Goal: Task Accomplishment & Management: Complete application form

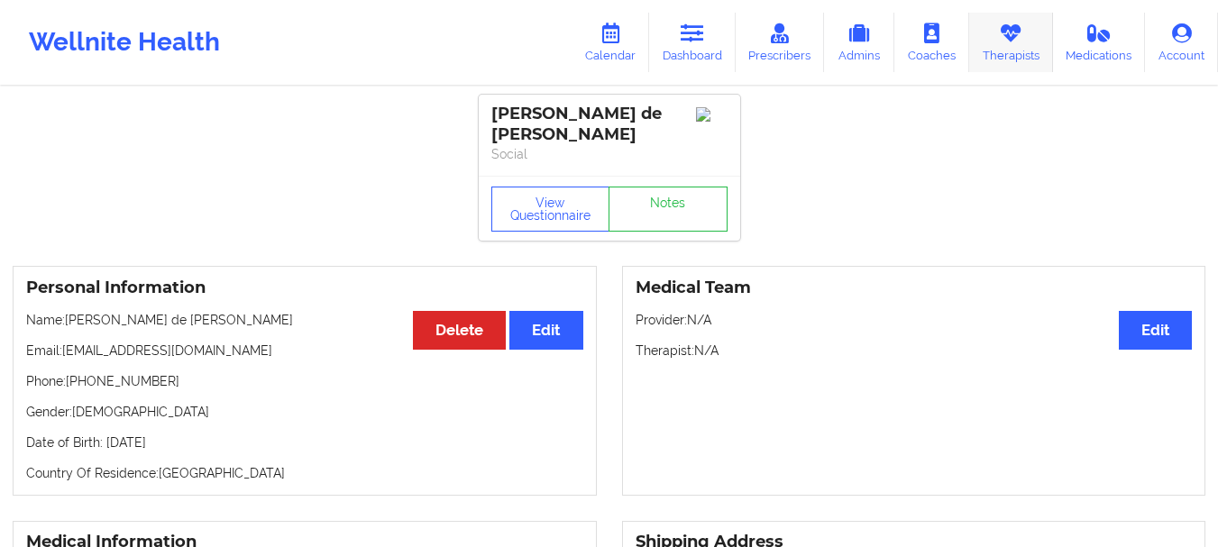
click at [983, 41] on link "Therapists" at bounding box center [1011, 42] width 84 height 59
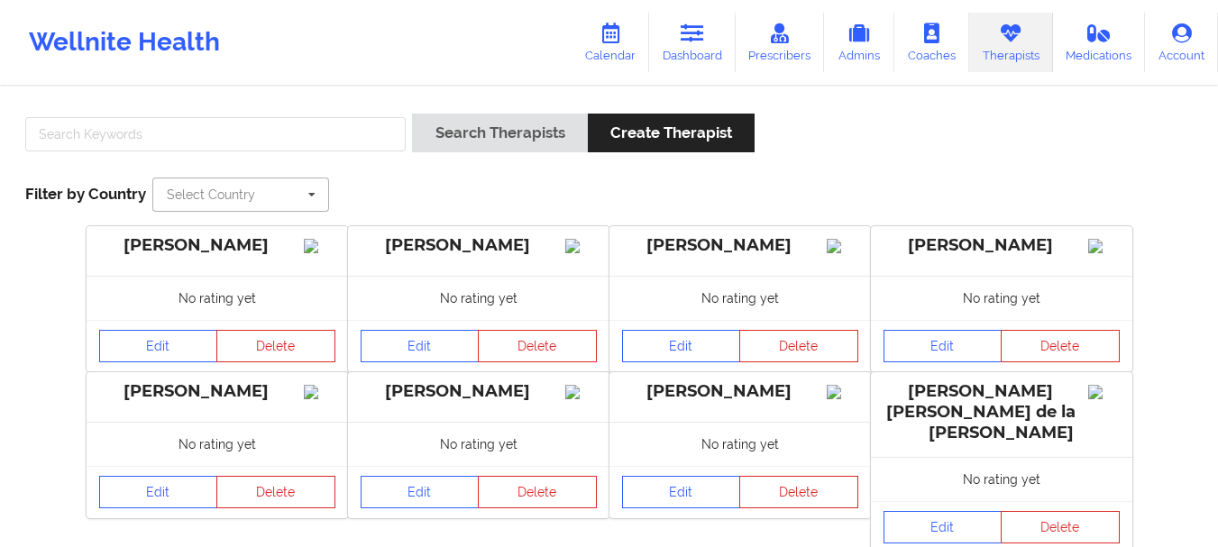
click at [258, 187] on input "text" at bounding box center [241, 194] width 175 height 32
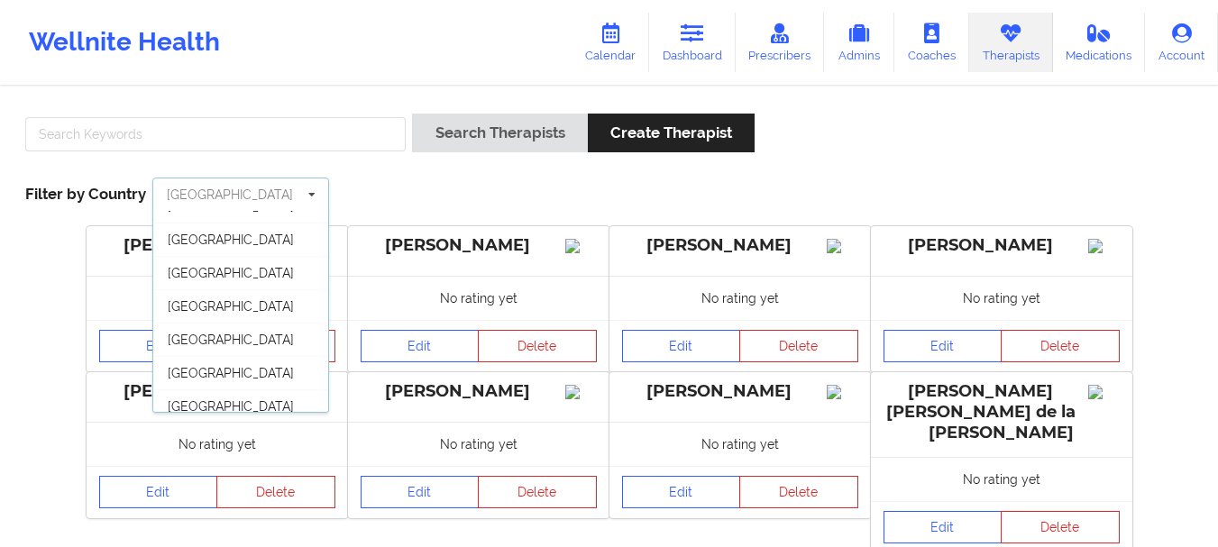
scroll to position [89, 0]
click at [233, 389] on div "[GEOGRAPHIC_DATA]" at bounding box center [240, 405] width 175 height 33
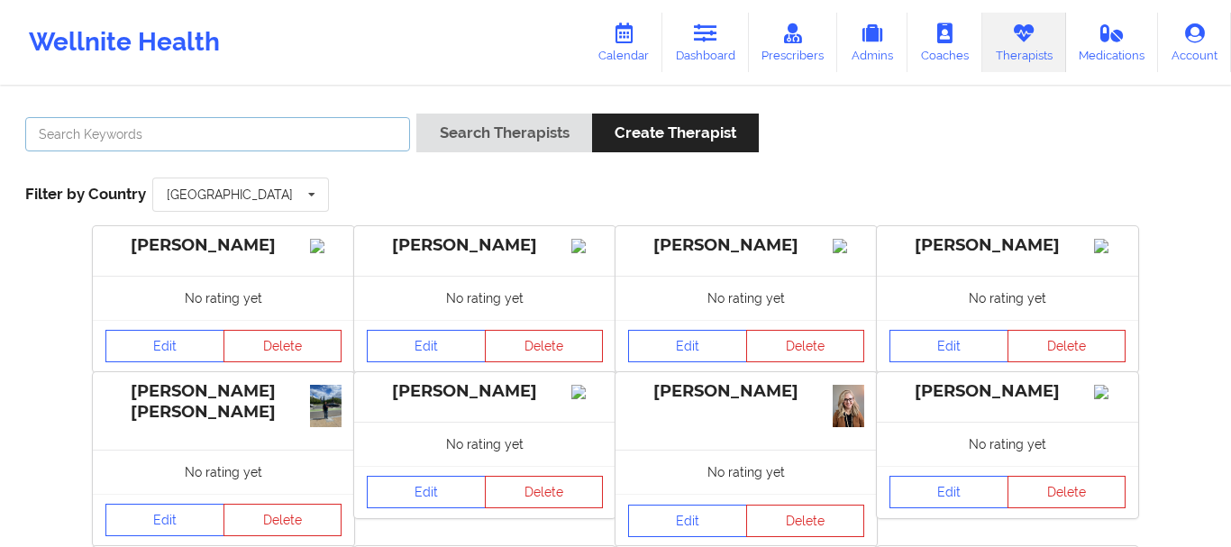
click at [211, 136] on input "text" at bounding box center [217, 134] width 385 height 34
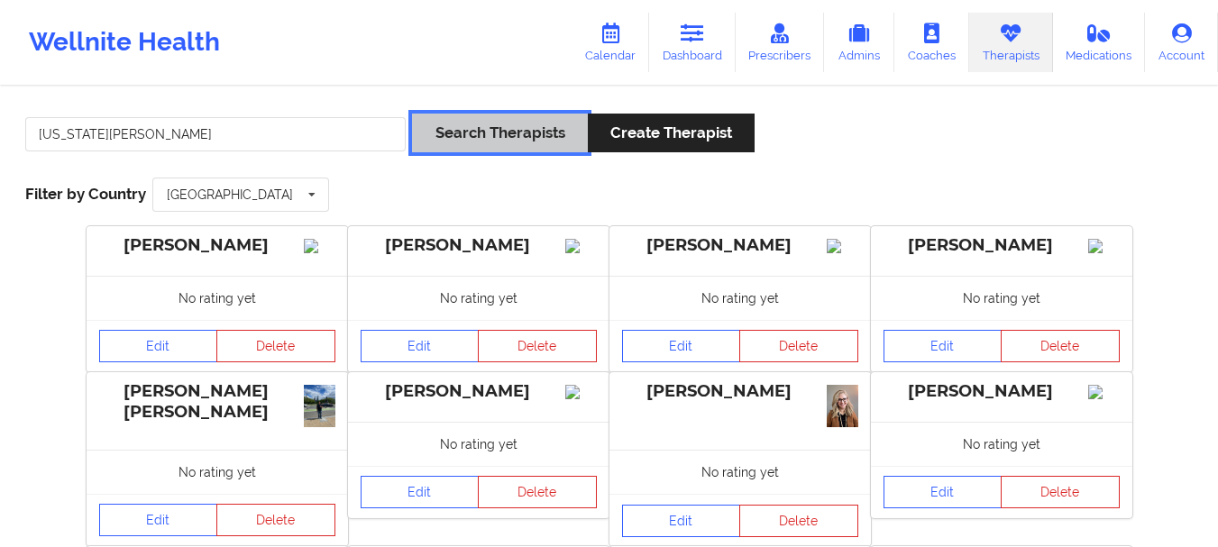
click at [414, 135] on button "Search Therapists" at bounding box center [499, 133] width 175 height 39
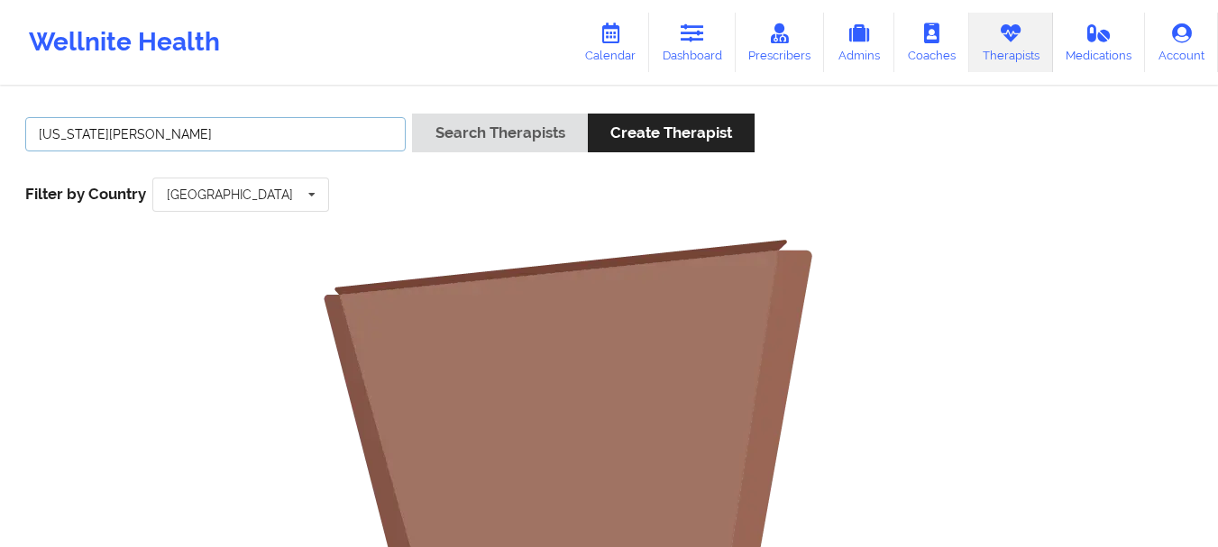
click at [301, 133] on input "[US_STATE][PERSON_NAME]" at bounding box center [215, 134] width 380 height 34
drag, startPoint x: 159, startPoint y: 146, endPoint x: 16, endPoint y: 133, distance: 143.0
click at [16, 133] on div "[US_STATE][PERSON_NAME] Search Therapists Create Therapist Filter by Country [G…" at bounding box center [609, 162] width 1193 height 123
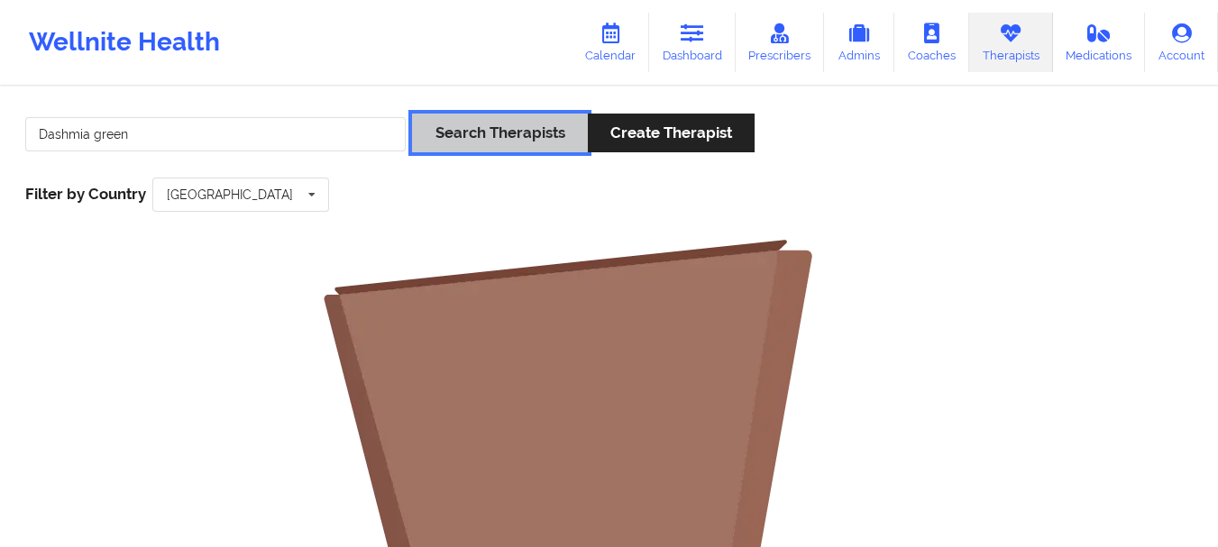
click at [545, 132] on button "Search Therapists" at bounding box center [499, 133] width 175 height 39
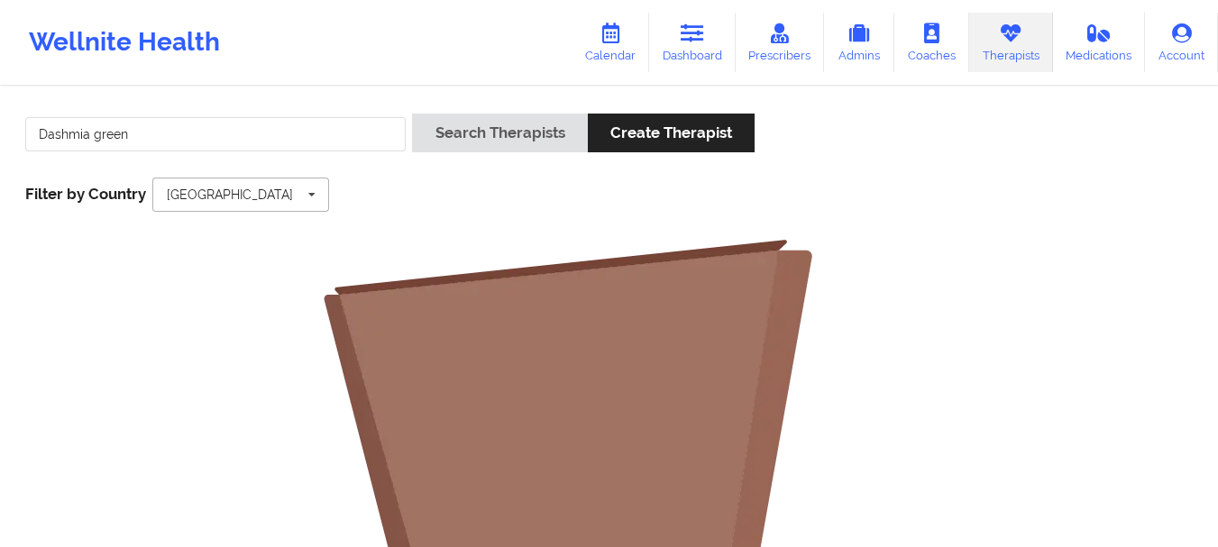
click at [308, 200] on icon at bounding box center [311, 194] width 27 height 33
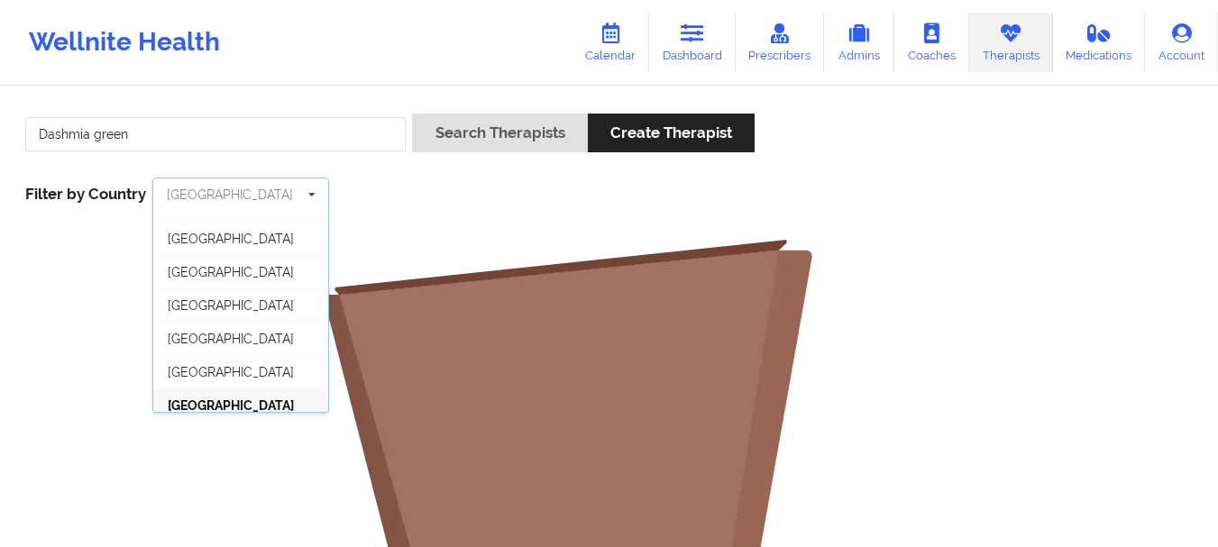
scroll to position [98, 0]
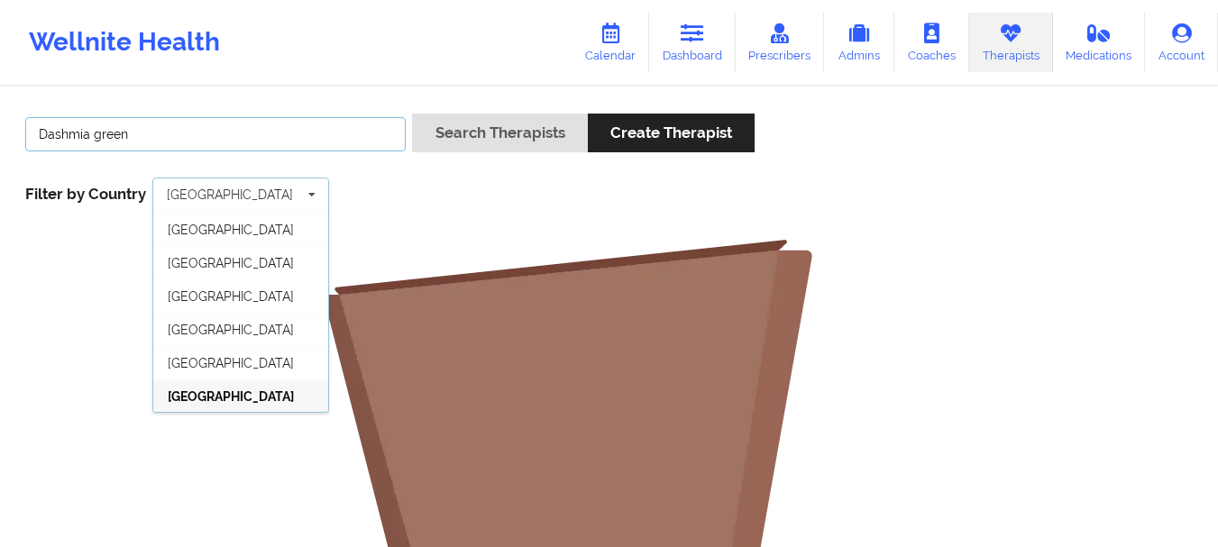
click at [311, 141] on input "Dashmia green" at bounding box center [215, 134] width 380 height 34
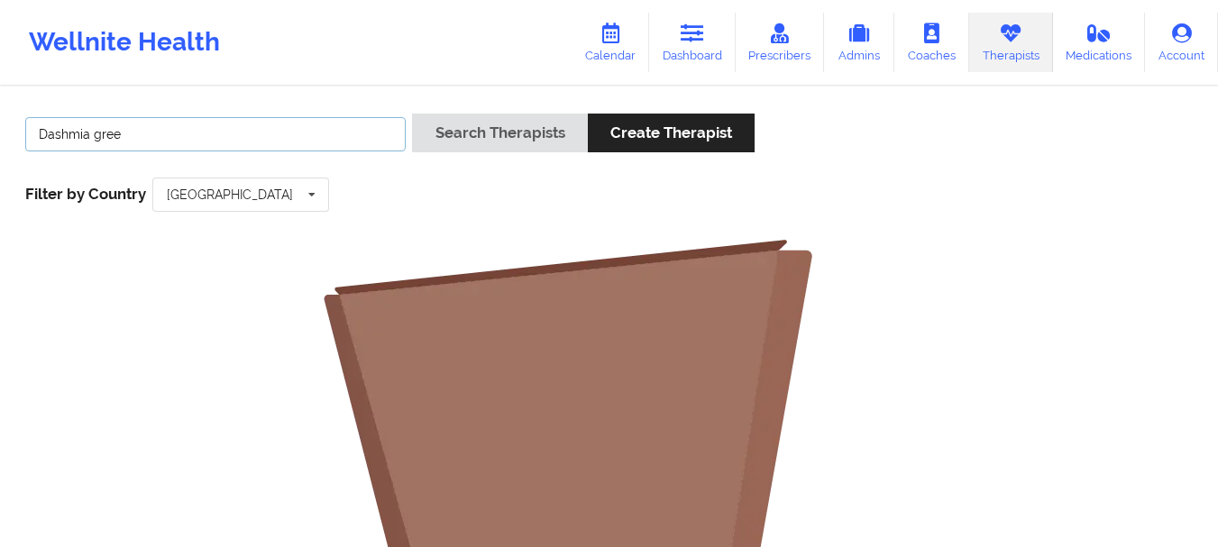
click at [412, 114] on button "Search Therapists" at bounding box center [499, 133] width 175 height 39
drag, startPoint x: 151, startPoint y: 148, endPoint x: 108, endPoint y: 148, distance: 43.3
click at [114, 148] on input "Dashmia gree" at bounding box center [215, 134] width 380 height 34
drag, startPoint x: 130, startPoint y: 141, endPoint x: 87, endPoint y: 139, distance: 42.4
click at [87, 139] on input "Dashmia egre" at bounding box center [215, 134] width 380 height 34
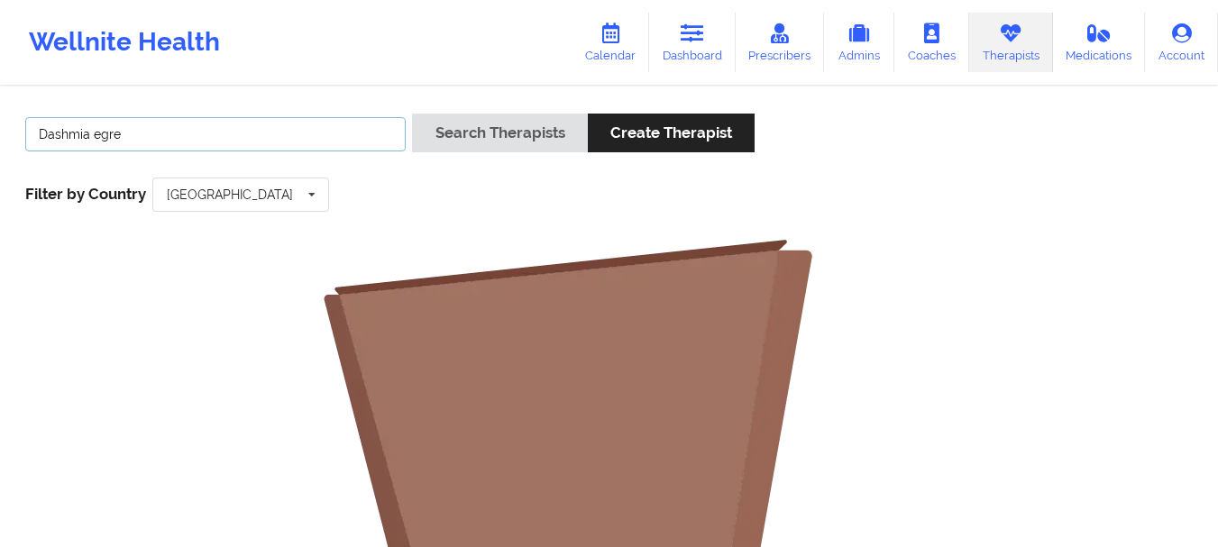
click at [90, 138] on input "Dashmia egre" at bounding box center [215, 134] width 380 height 34
click at [412, 114] on button "Search Therapists" at bounding box center [499, 133] width 175 height 39
click at [105, 138] on input "Dashmia" at bounding box center [215, 134] width 380 height 34
type input "Dashima"
click at [412, 114] on button "Search Therapists" at bounding box center [499, 133] width 175 height 39
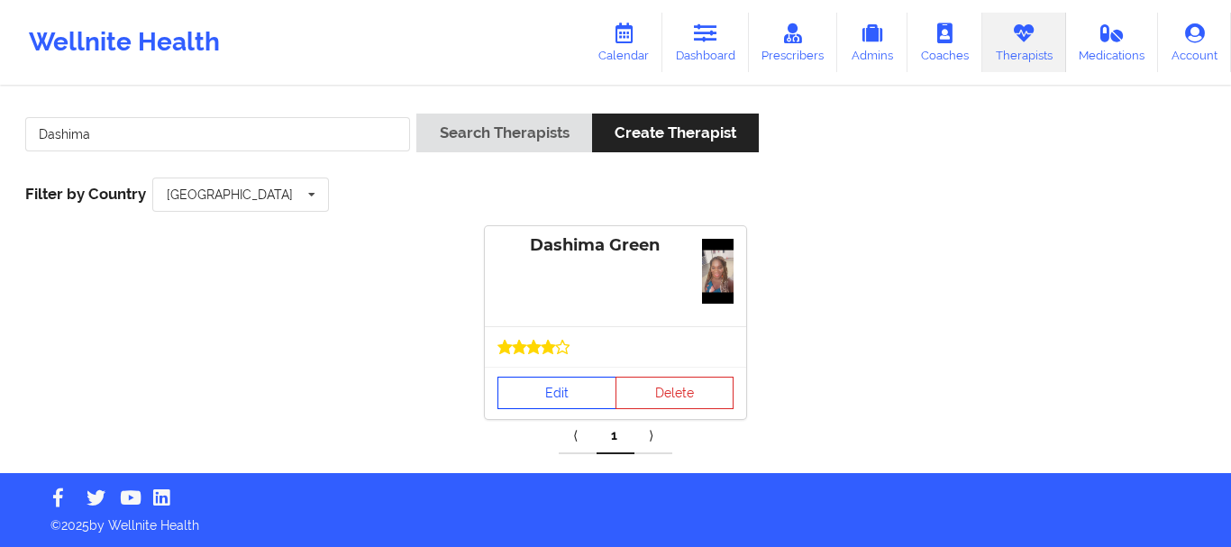
click at [545, 377] on link "Edit" at bounding box center [557, 393] width 119 height 32
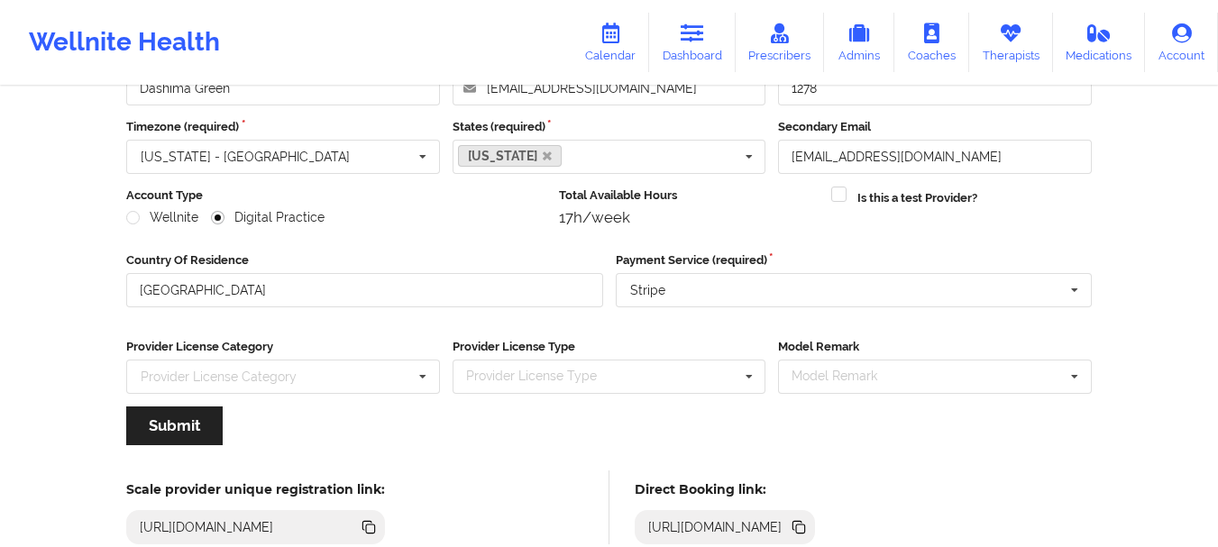
scroll to position [261, 0]
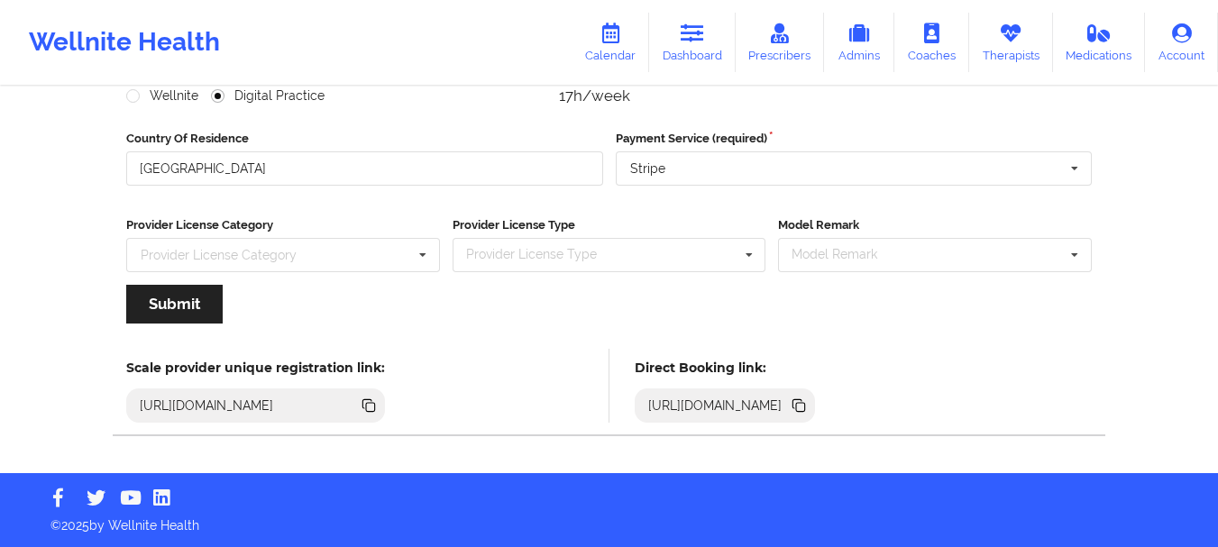
click at [805, 411] on icon at bounding box center [800, 407] width 9 height 9
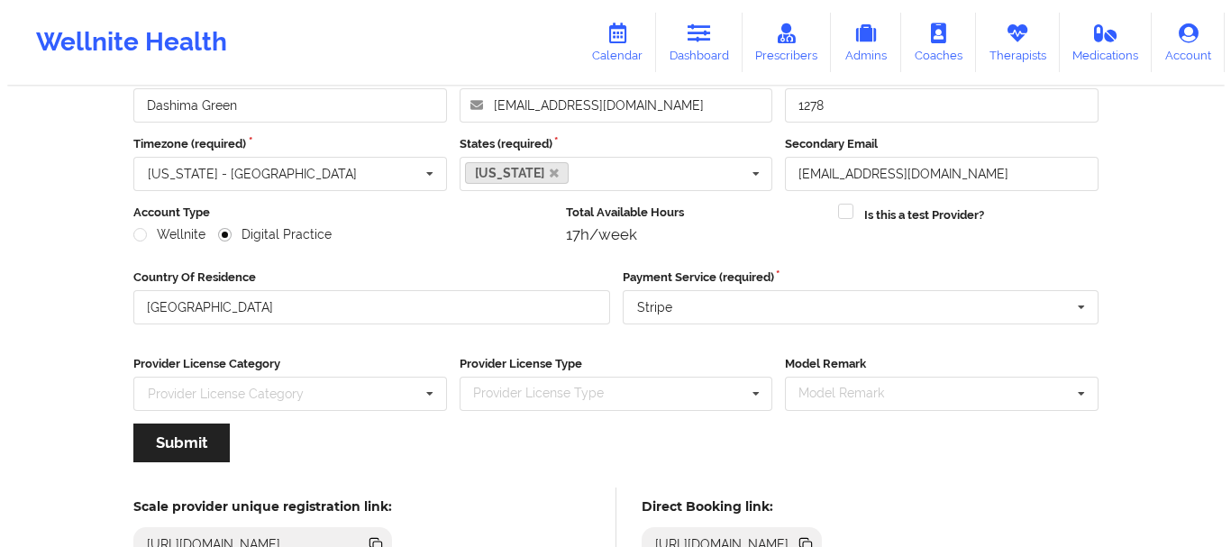
scroll to position [0, 0]
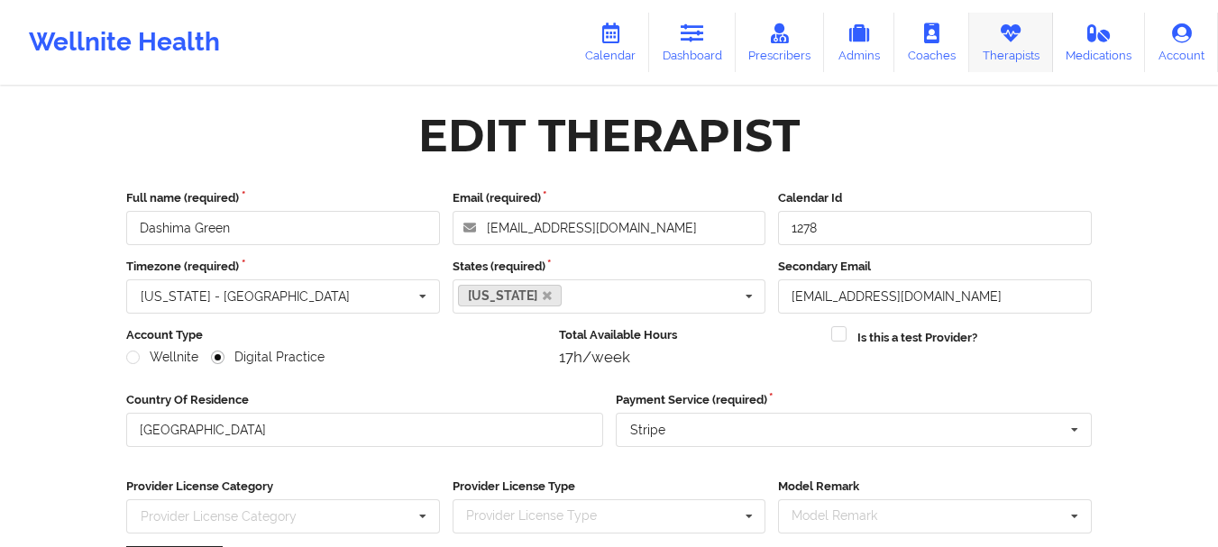
click at [994, 40] on link "Therapists" at bounding box center [1011, 42] width 84 height 59
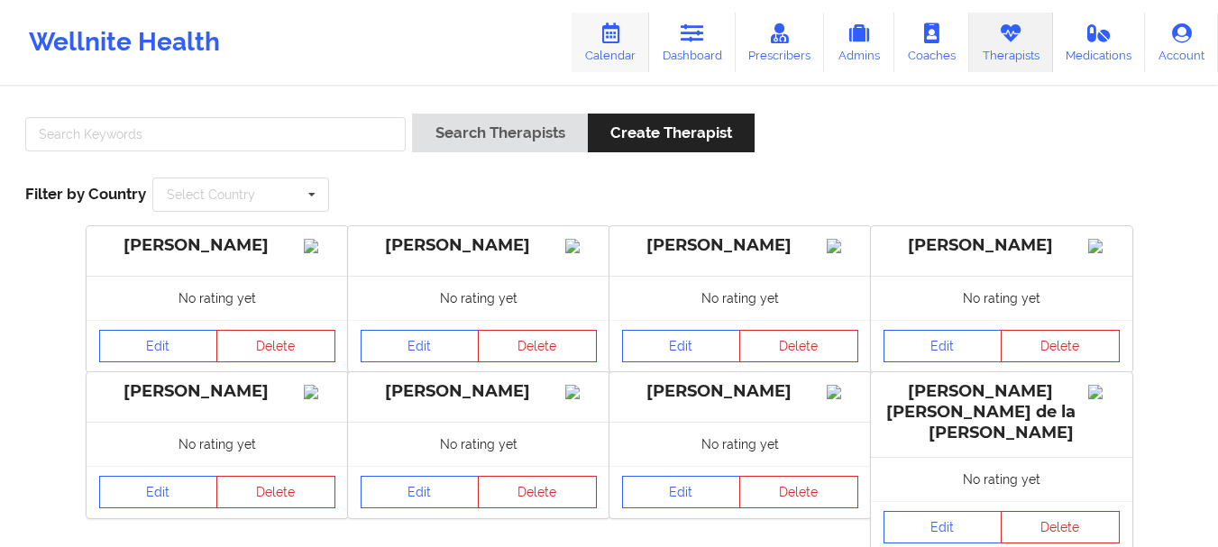
click at [628, 45] on link "Calendar" at bounding box center [611, 42] width 78 height 59
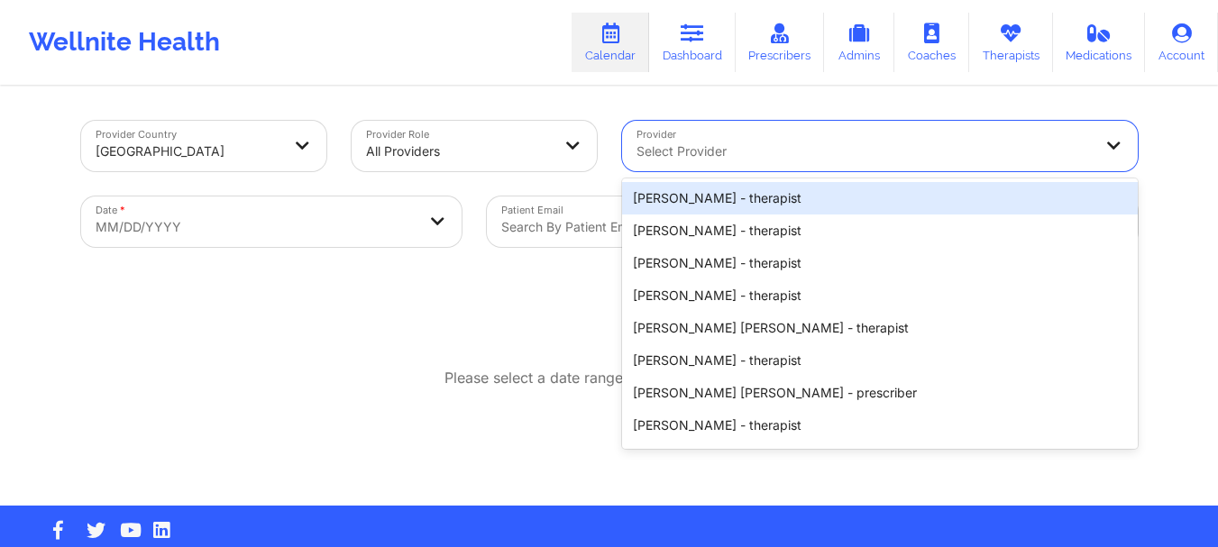
click at [721, 134] on div "Select Provider" at bounding box center [858, 146] width 472 height 50
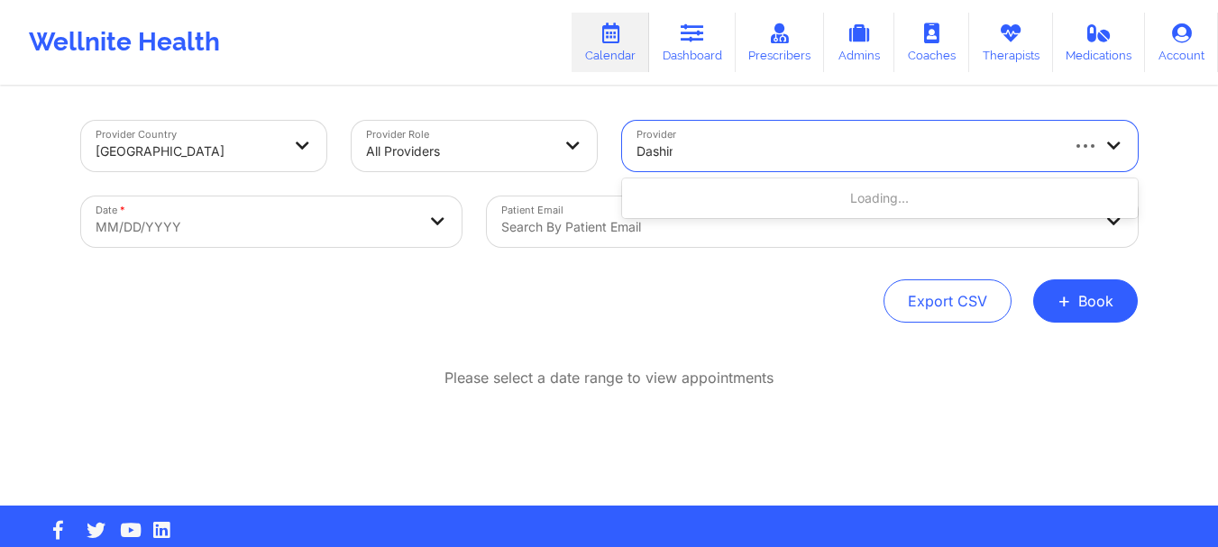
type input "Dashima"
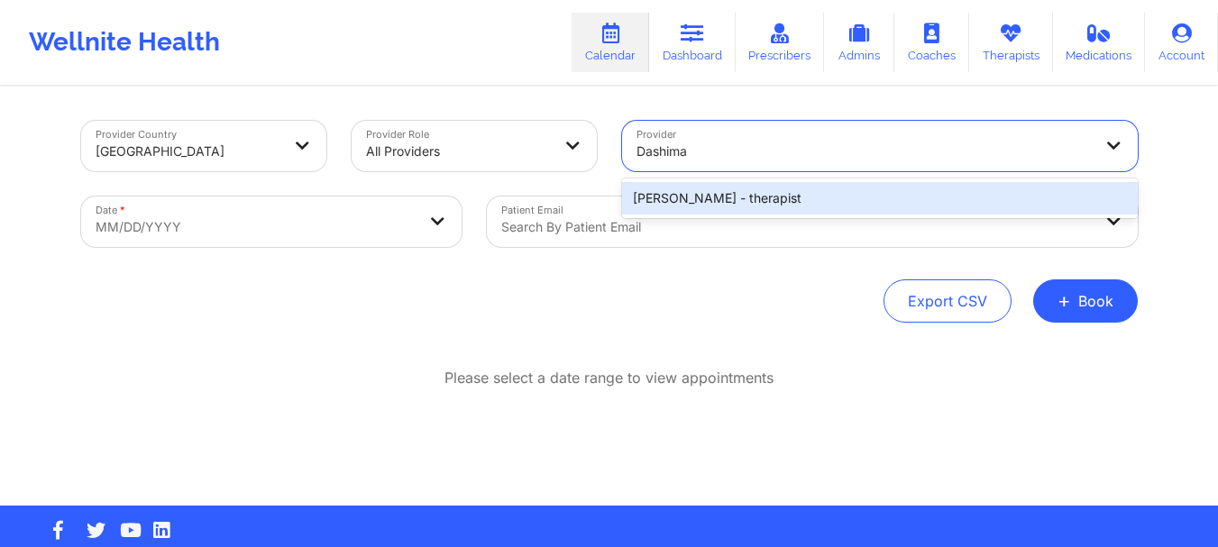
click at [702, 189] on div "[PERSON_NAME] - therapist" at bounding box center [880, 198] width 516 height 32
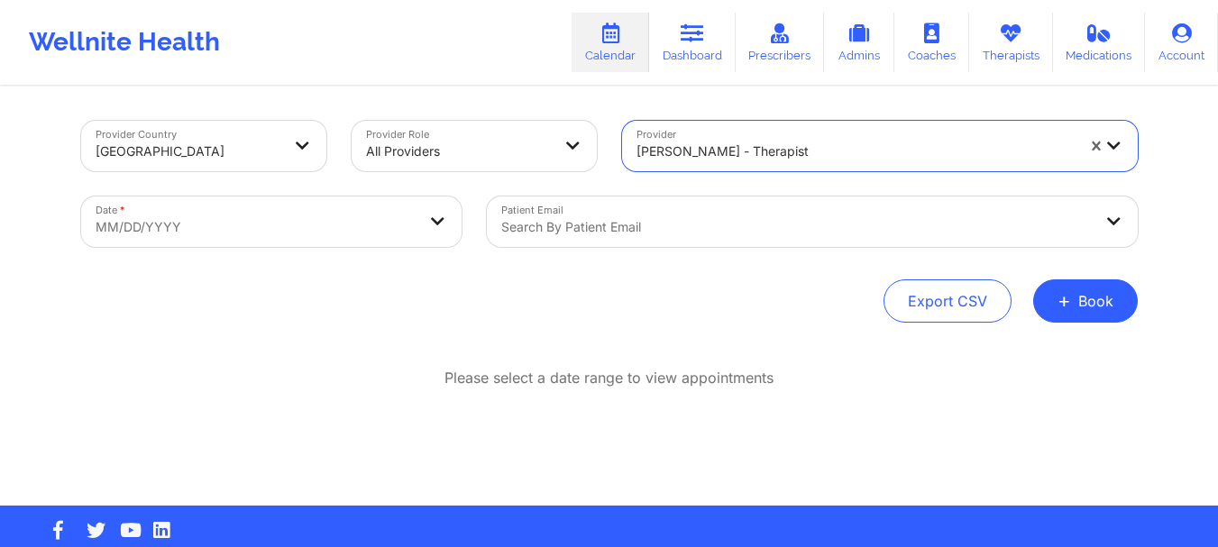
click at [361, 212] on body "Wellnite Health Calendar Dashboard Prescribers Admins Coaches Therapists Medica…" at bounding box center [609, 273] width 1218 height 547
select select "2025-8"
select select "2025-9"
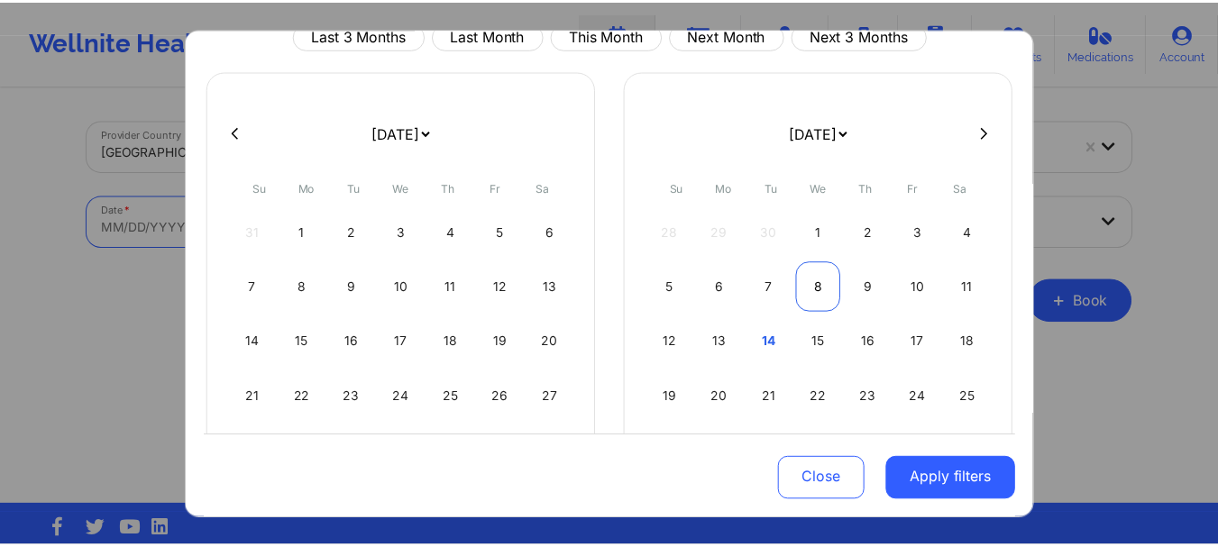
scroll to position [78, 0]
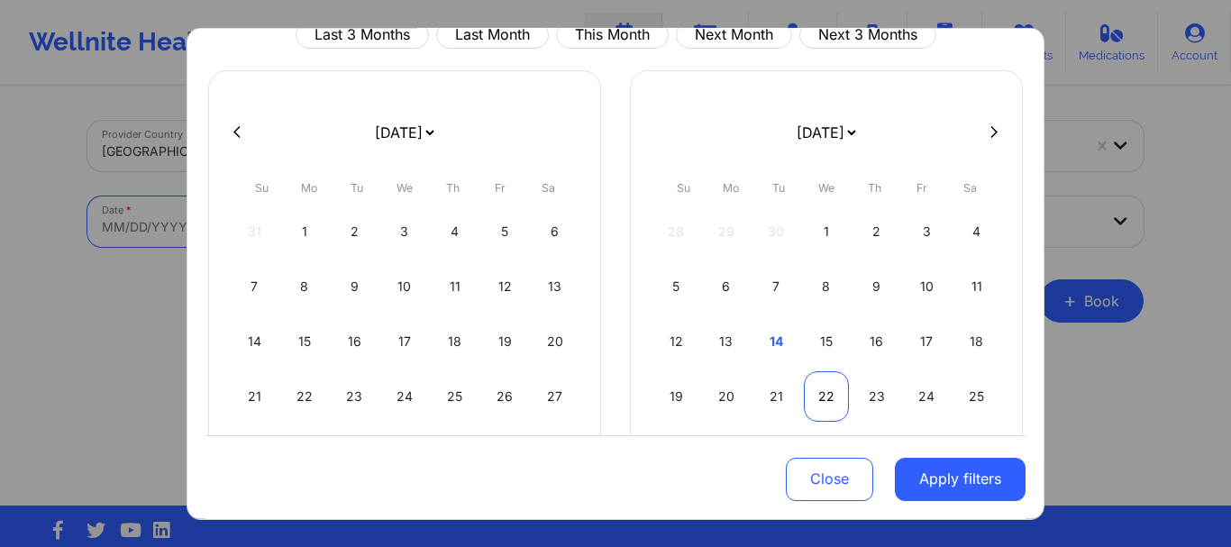
click at [810, 384] on div "22" at bounding box center [827, 395] width 46 height 50
select select "2025-9"
select select "2025-10"
select select "2025-9"
select select "2025-10"
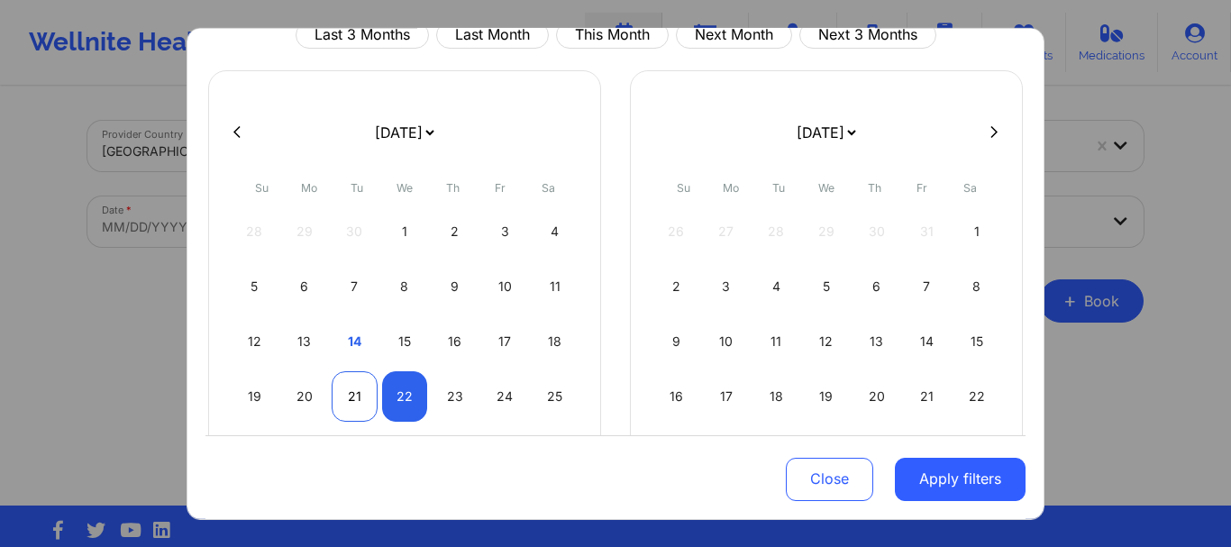
select select "2025-9"
select select "2025-10"
select select "2025-9"
select select "2025-10"
click at [392, 395] on div "22" at bounding box center [405, 395] width 46 height 50
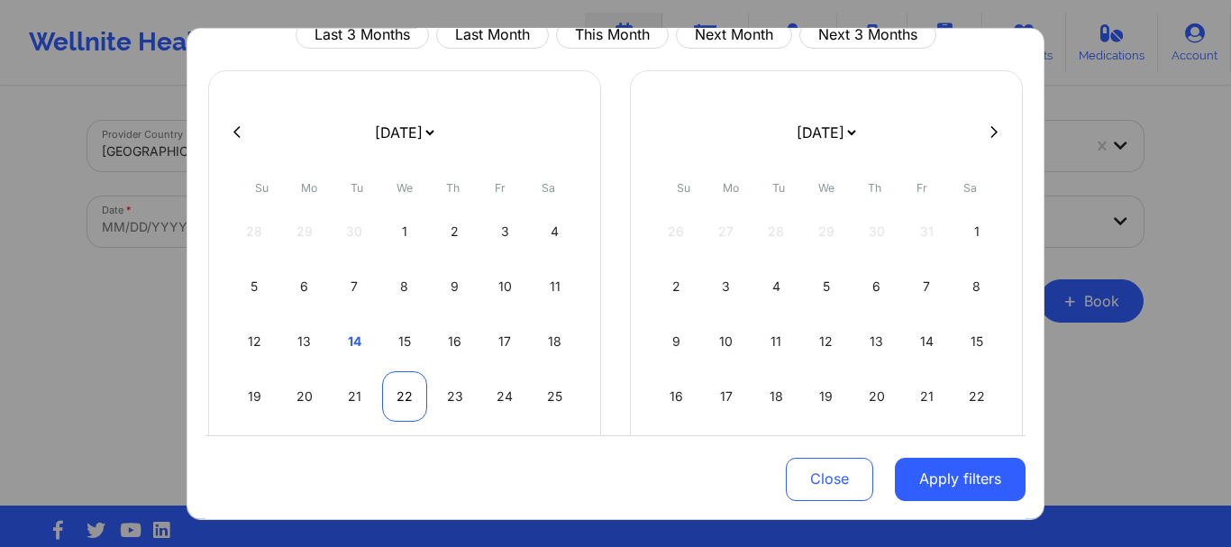
select select "2025-9"
select select "2025-10"
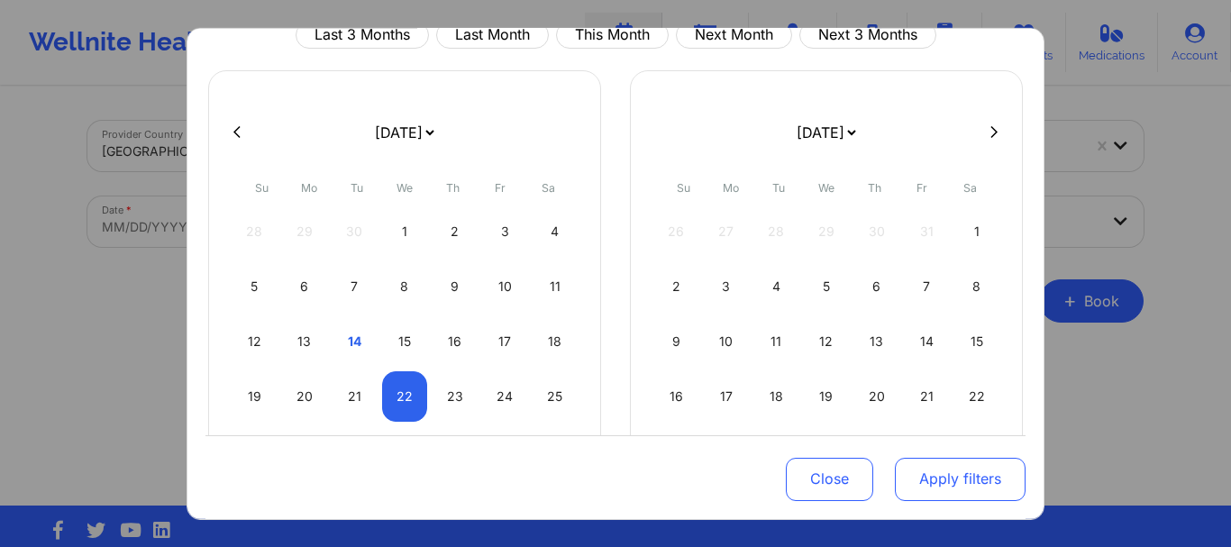
click at [930, 473] on button "Apply filters" at bounding box center [960, 479] width 131 height 43
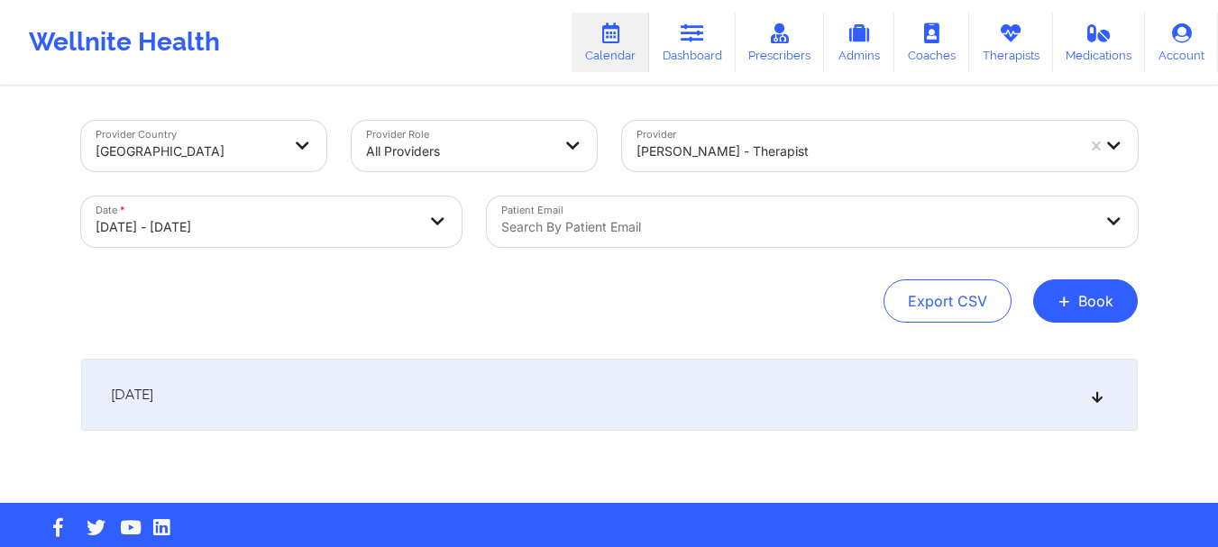
click at [693, 233] on div at bounding box center [796, 227] width 591 height 22
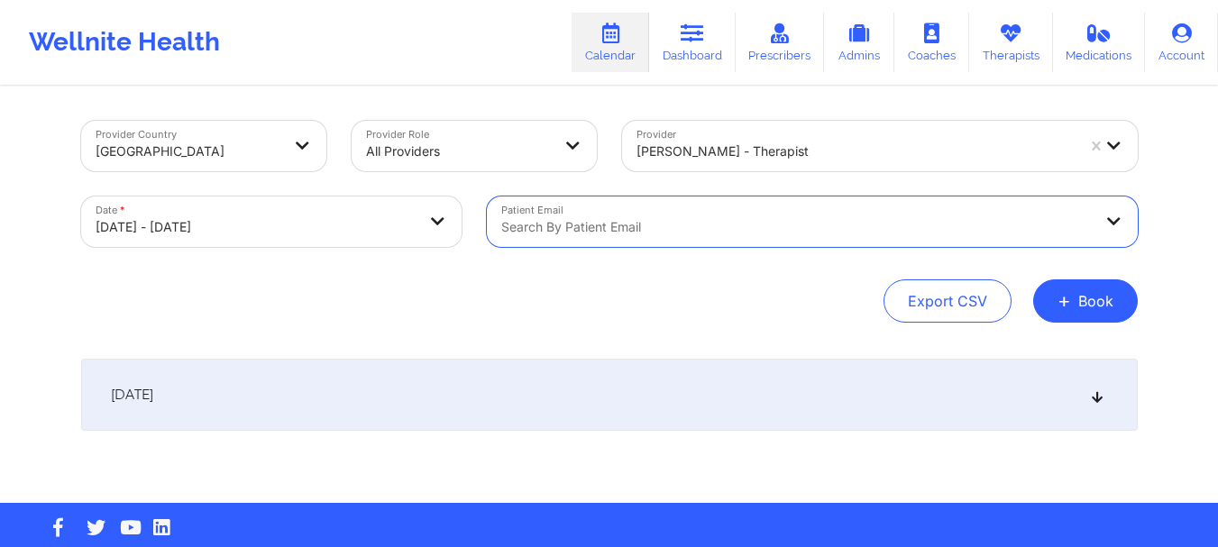
paste input "[EMAIL_ADDRESS][DOMAIN_NAME]"
type input "[EMAIL_ADDRESS][DOMAIN_NAME]"
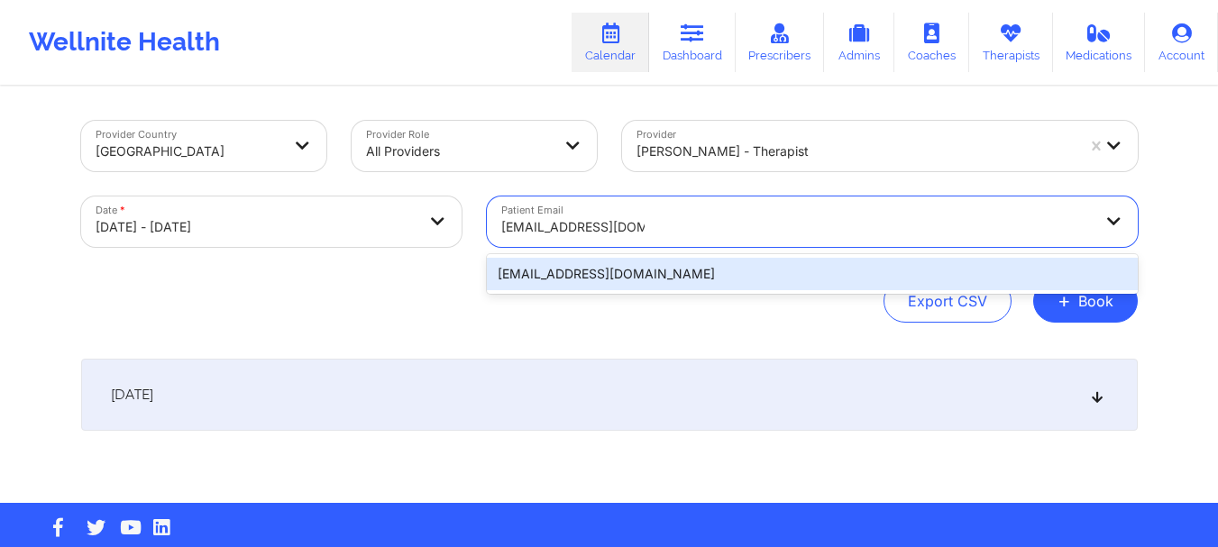
click at [745, 274] on div "[EMAIL_ADDRESS][DOMAIN_NAME]" at bounding box center [812, 274] width 651 height 32
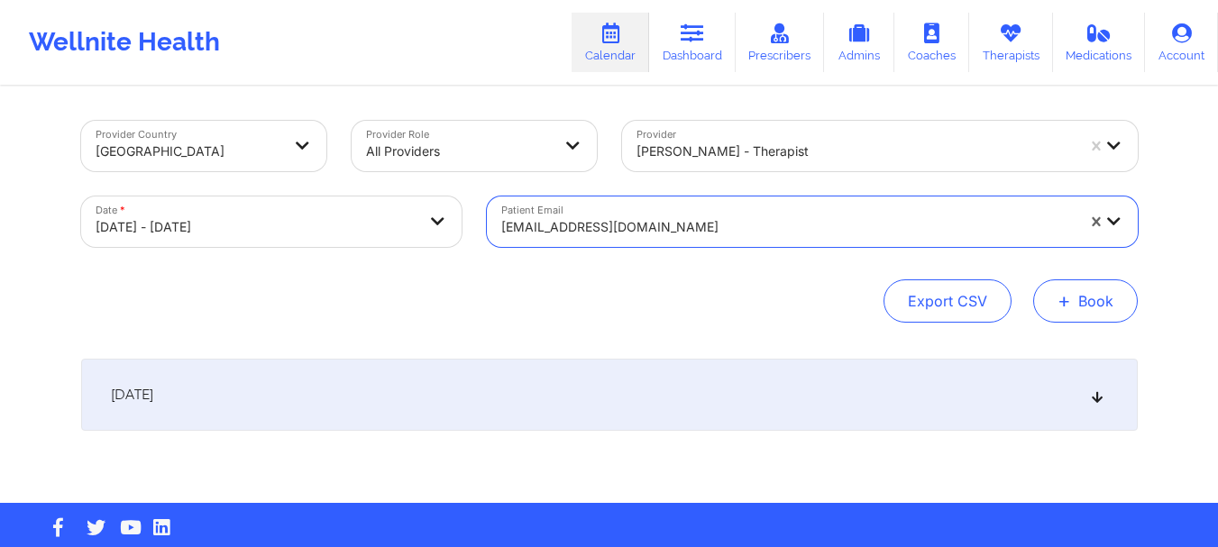
click at [1054, 305] on button "+ Book" at bounding box center [1085, 300] width 105 height 43
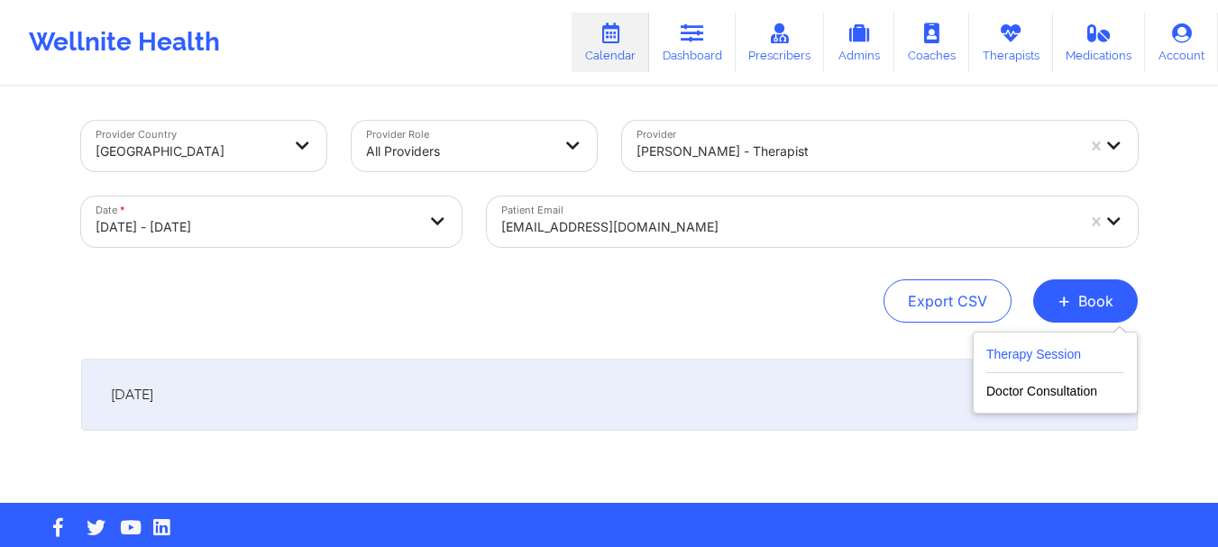
click at [1031, 346] on button "Therapy Session" at bounding box center [1055, 358] width 138 height 30
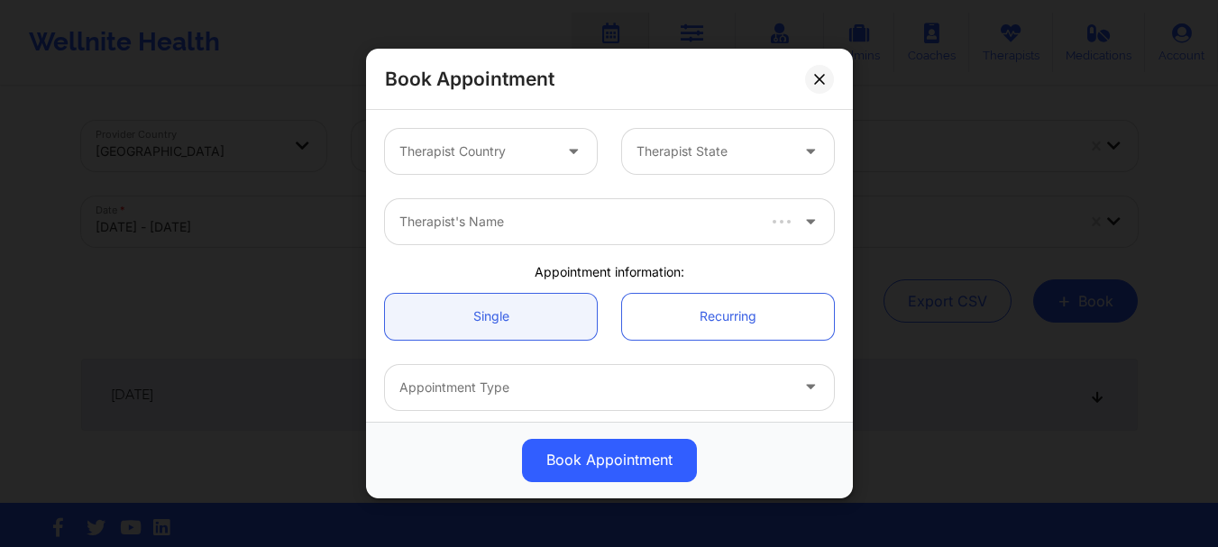
click at [505, 151] on div at bounding box center [475, 152] width 152 height 22
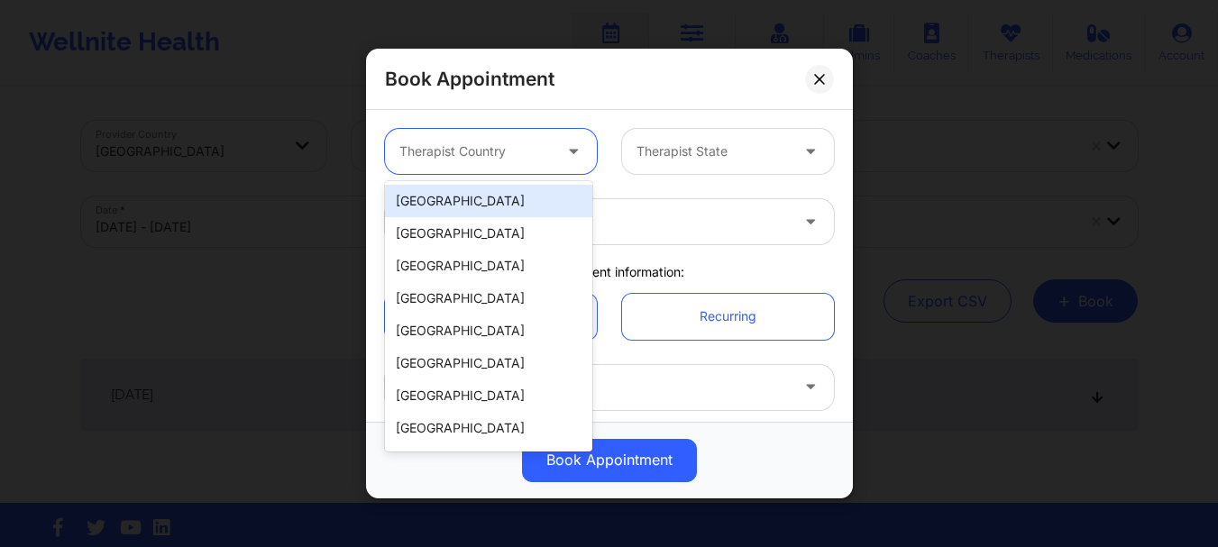
click at [489, 191] on div "[GEOGRAPHIC_DATA]" at bounding box center [488, 201] width 207 height 32
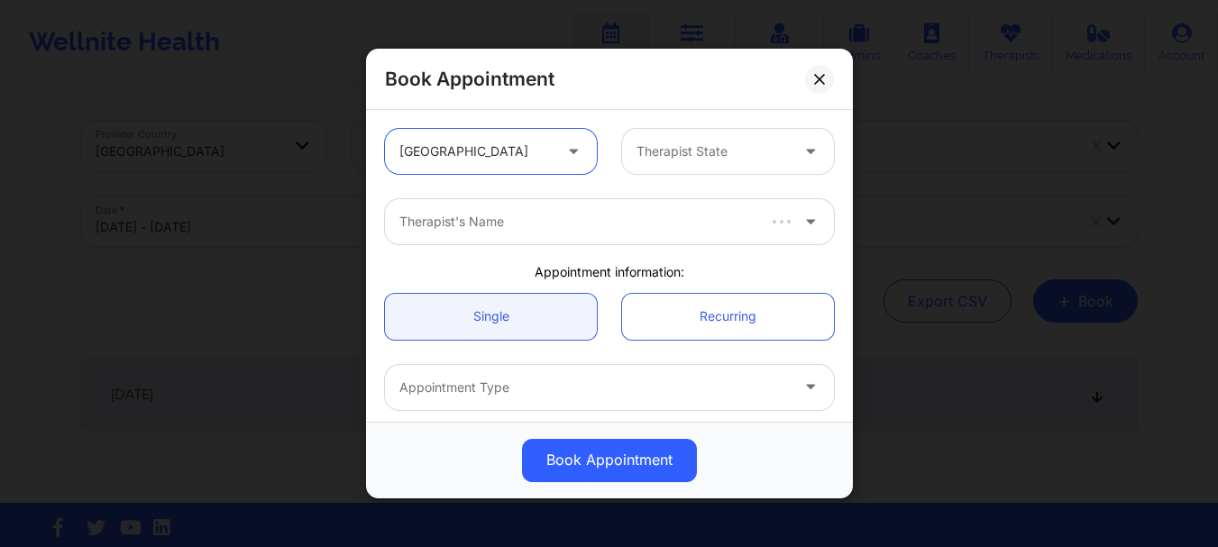
click at [638, 143] on div at bounding box center [712, 152] width 152 height 22
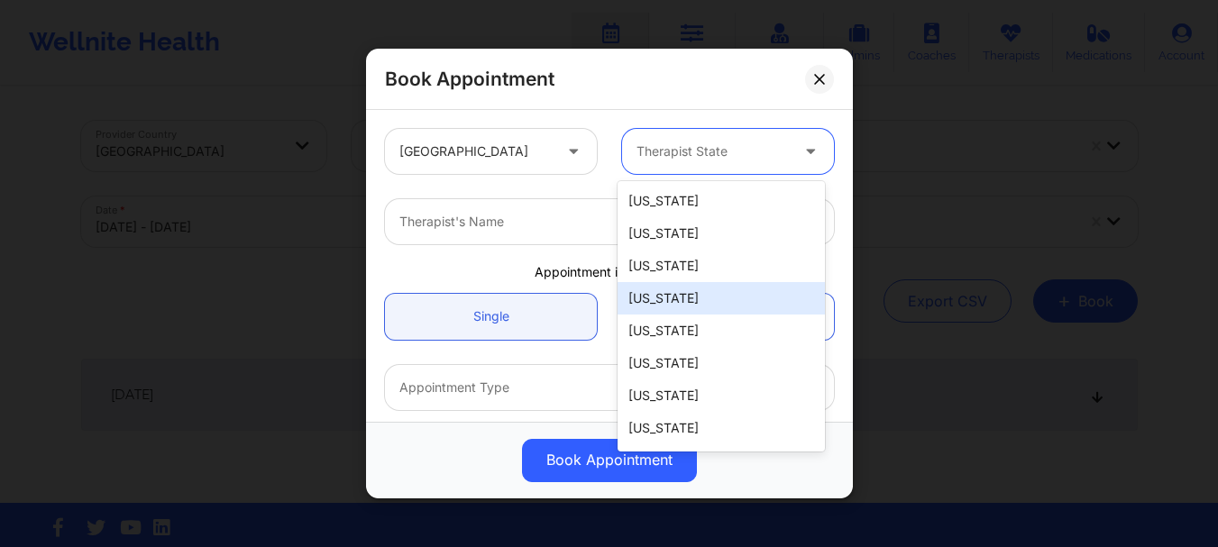
type input "f"
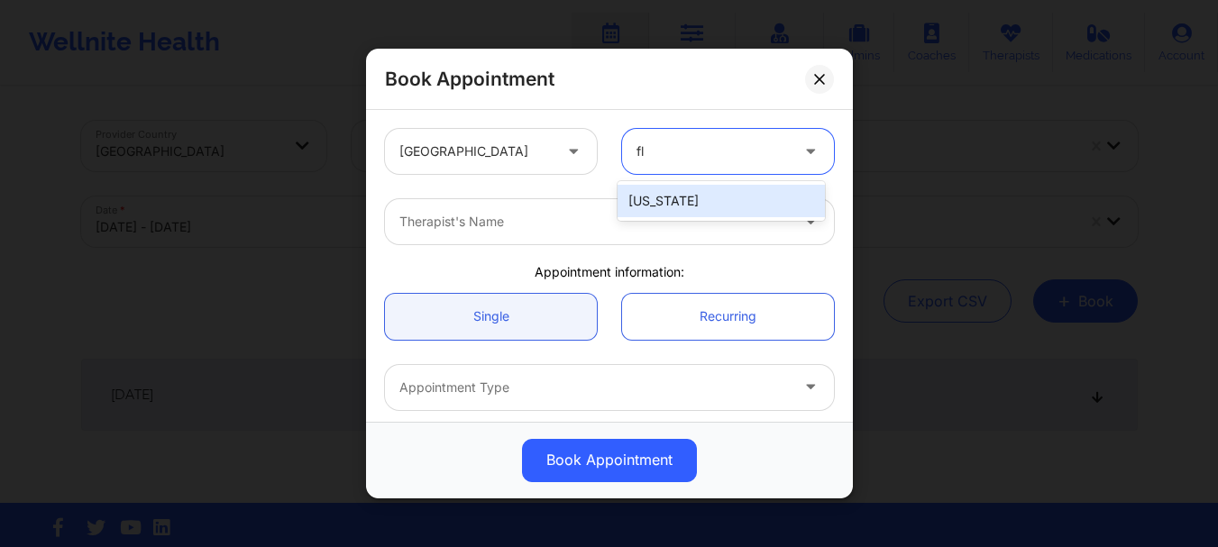
type input "flo"
click at [635, 212] on div "[US_STATE]" at bounding box center [720, 201] width 207 height 32
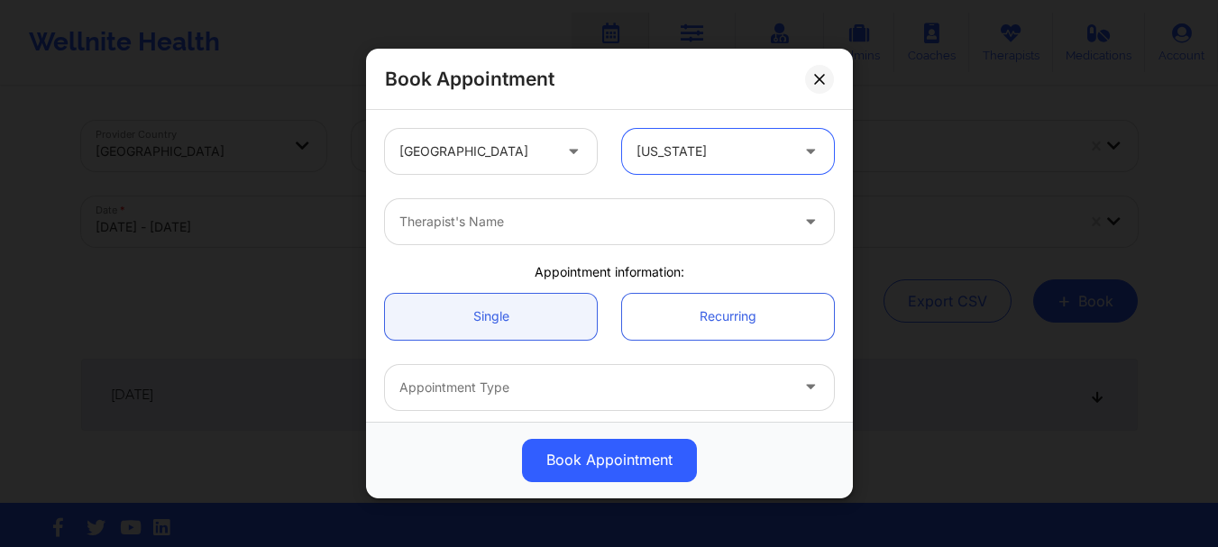
click at [599, 226] on div at bounding box center [593, 222] width 389 height 22
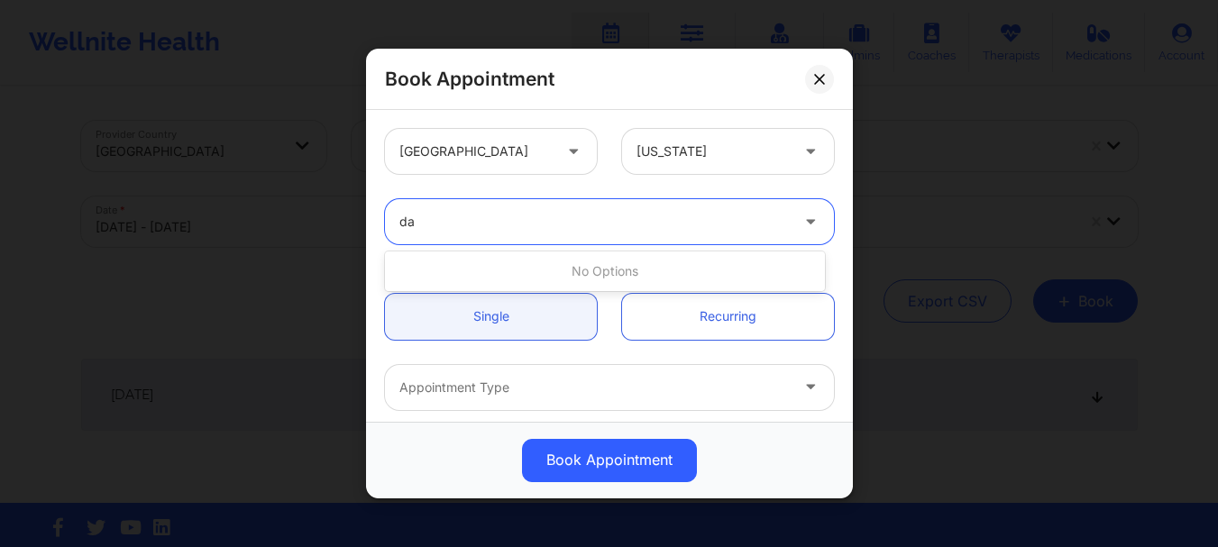
type input "d"
type input "Green"
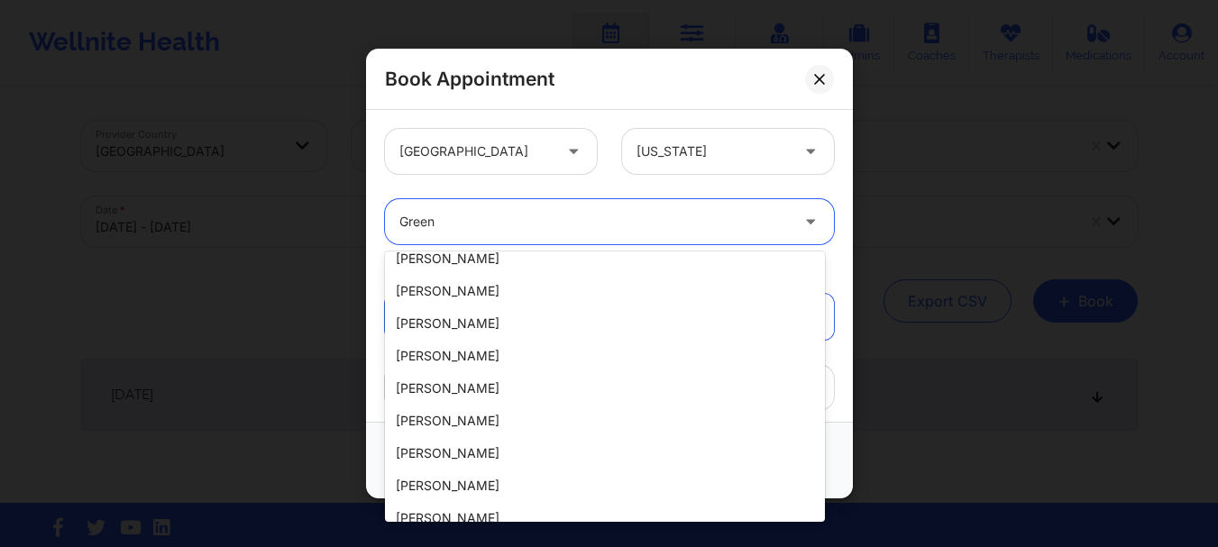
scroll to position [404, 0]
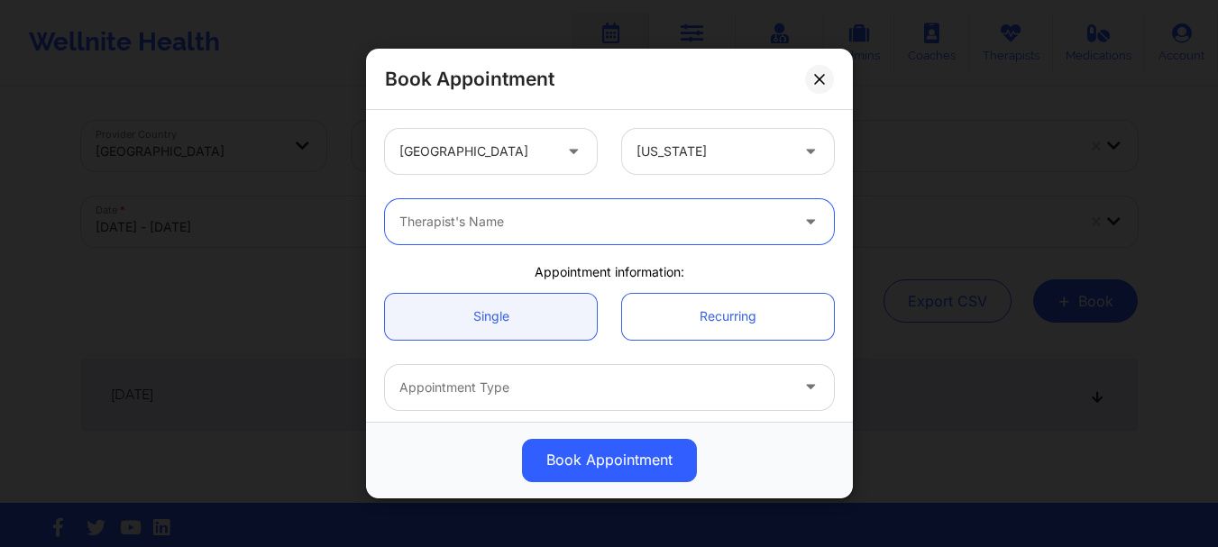
click at [498, 218] on div at bounding box center [593, 222] width 389 height 22
click at [478, 228] on div at bounding box center [593, 222] width 389 height 22
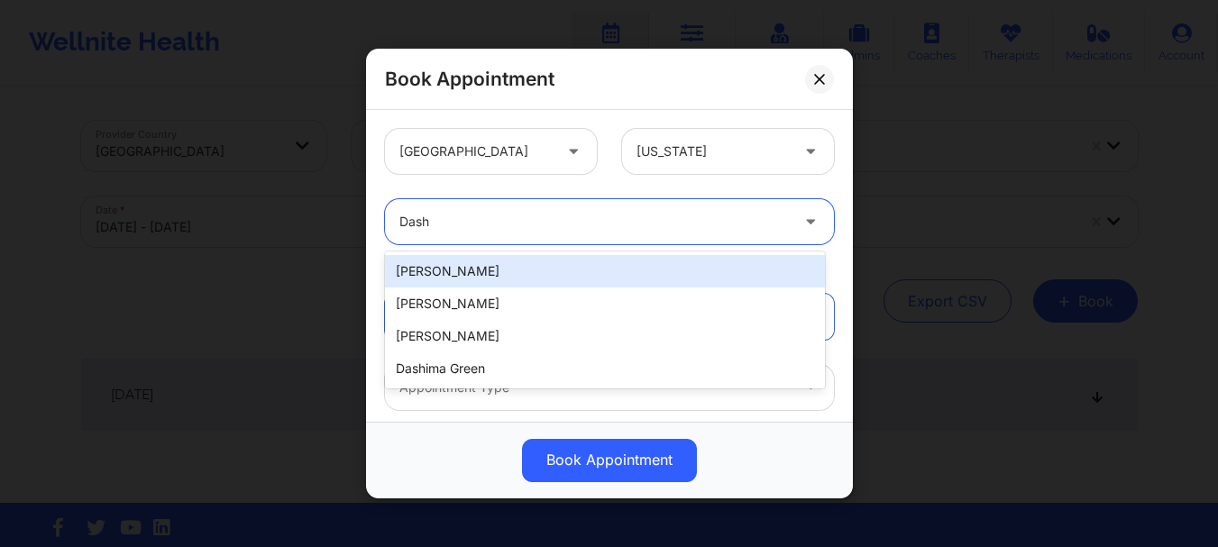
type input "Dash"
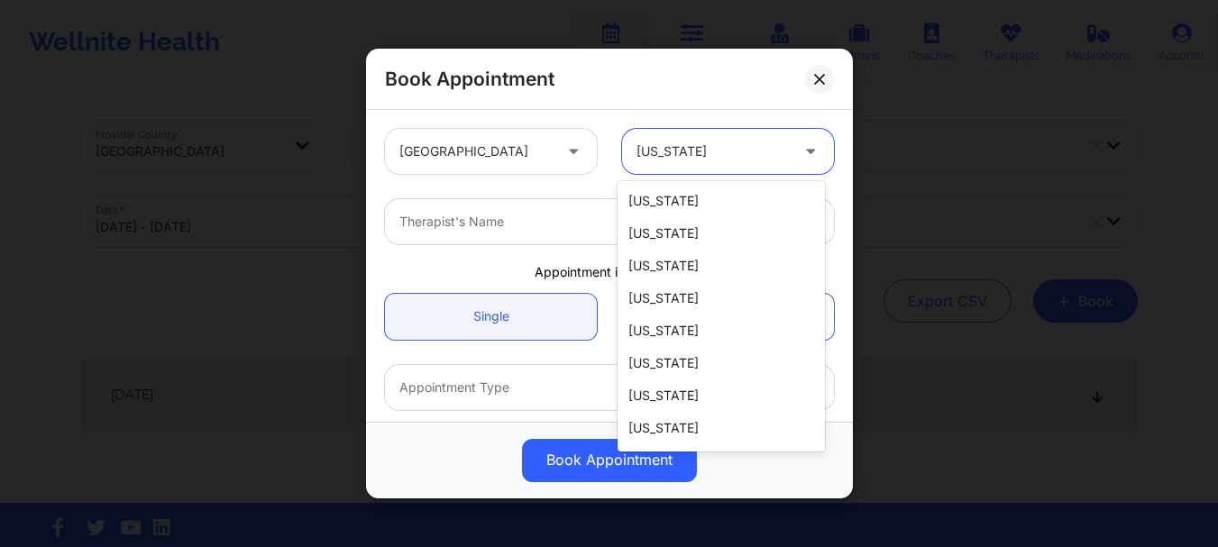
click at [676, 159] on div at bounding box center [712, 152] width 152 height 22
click at [575, 207] on div "Therapist's Name" at bounding box center [588, 221] width 406 height 45
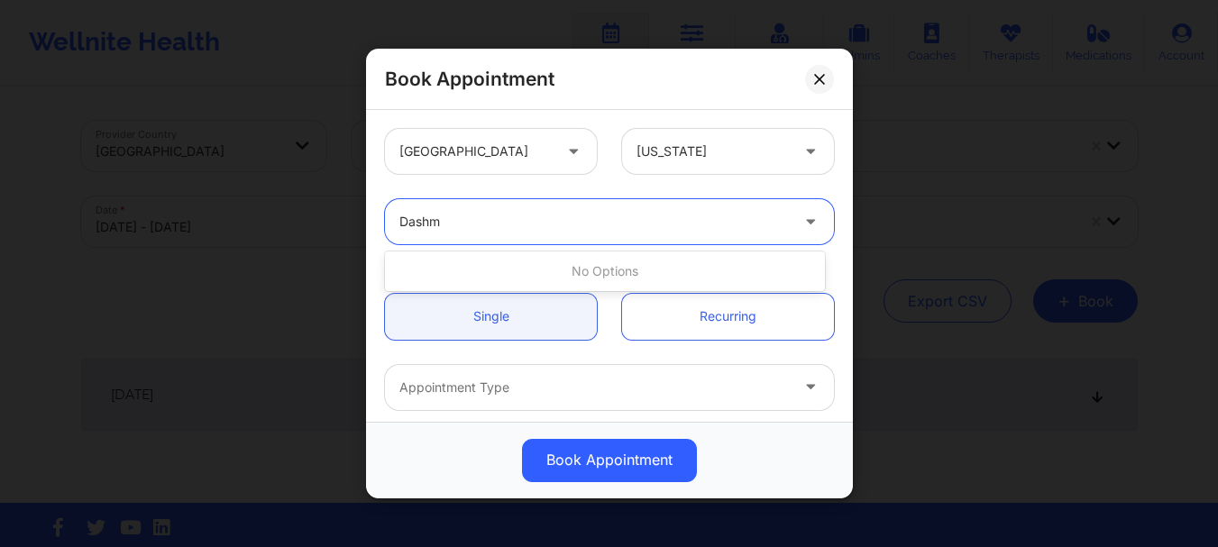
type input "Dash"
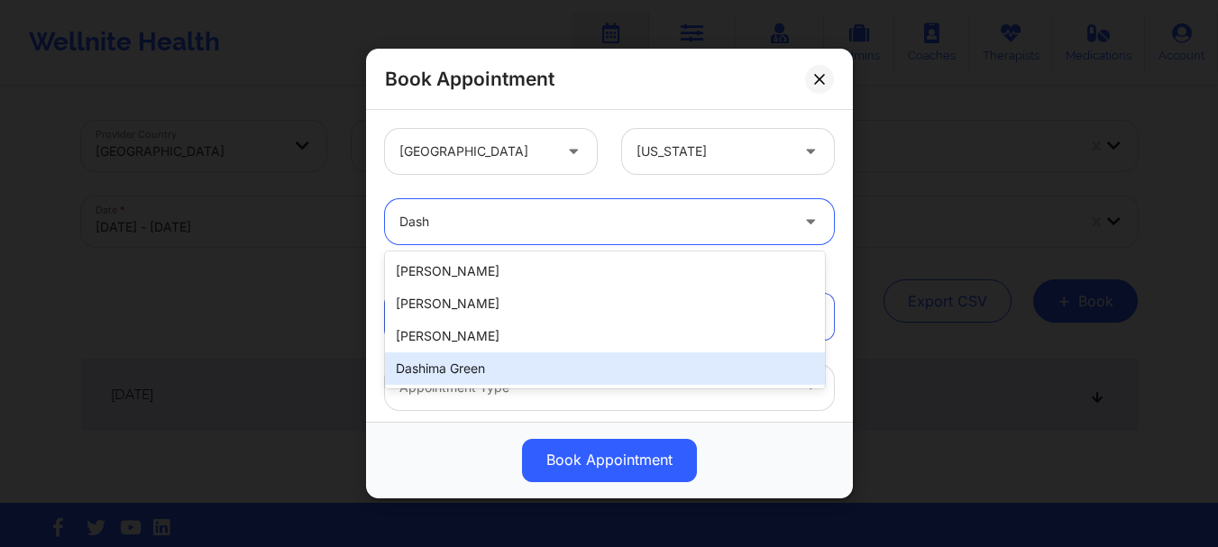
click at [513, 363] on div "Dashima Green" at bounding box center [605, 368] width 440 height 32
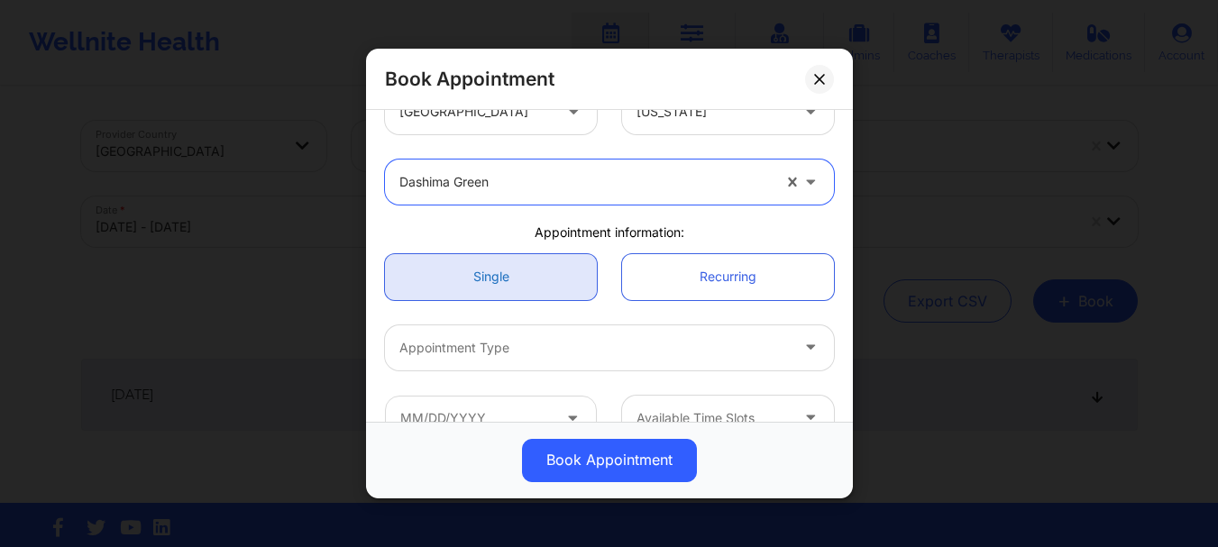
scroll to position [45, 0]
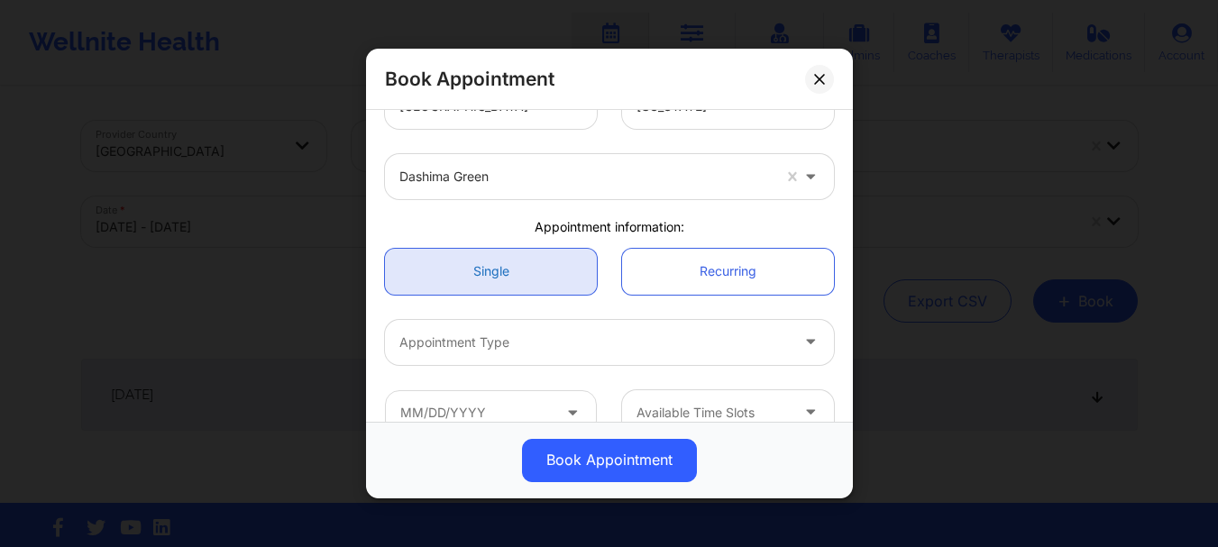
click at [550, 285] on link "Single" at bounding box center [491, 272] width 212 height 46
click at [551, 328] on div "Appointment Type" at bounding box center [588, 342] width 406 height 45
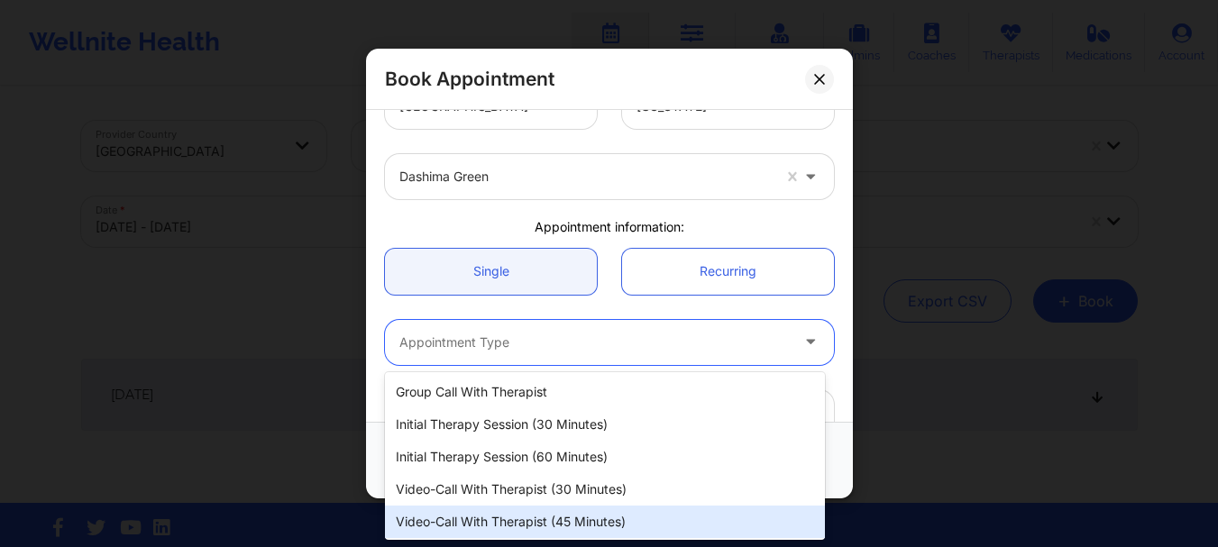
click at [524, 513] on div "Video-Call with Therapist (45 minutes)" at bounding box center [605, 522] width 440 height 32
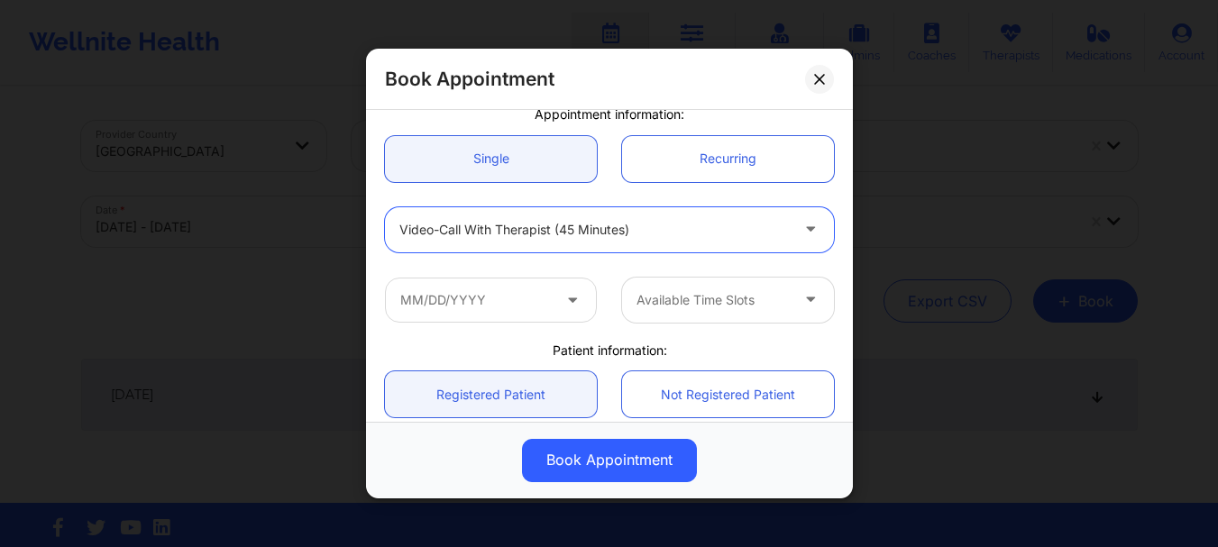
scroll to position [239, 0]
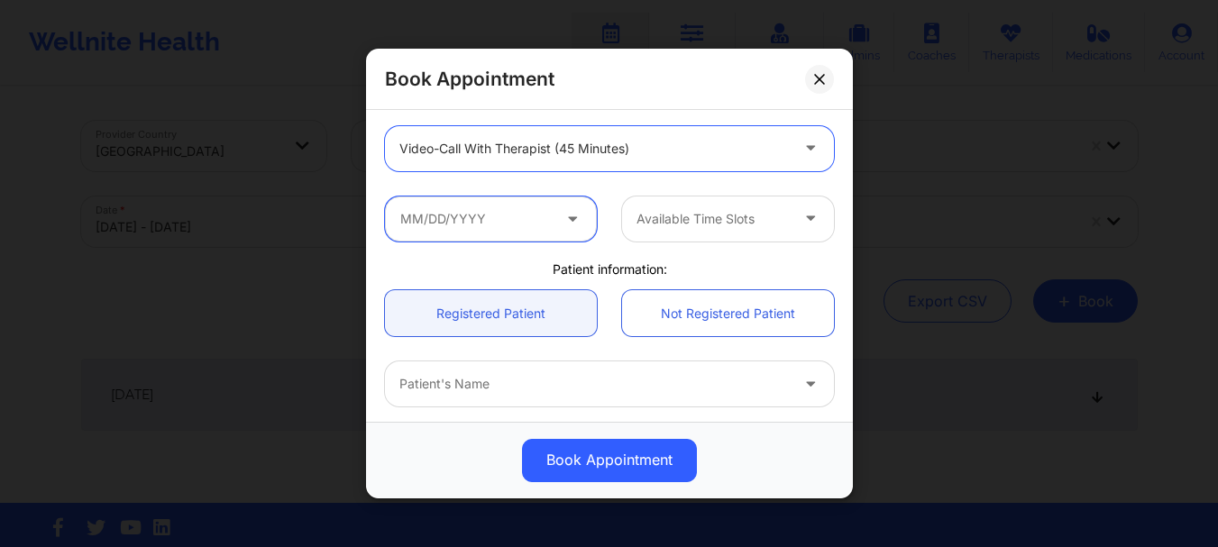
click at [534, 222] on input "text" at bounding box center [491, 219] width 212 height 45
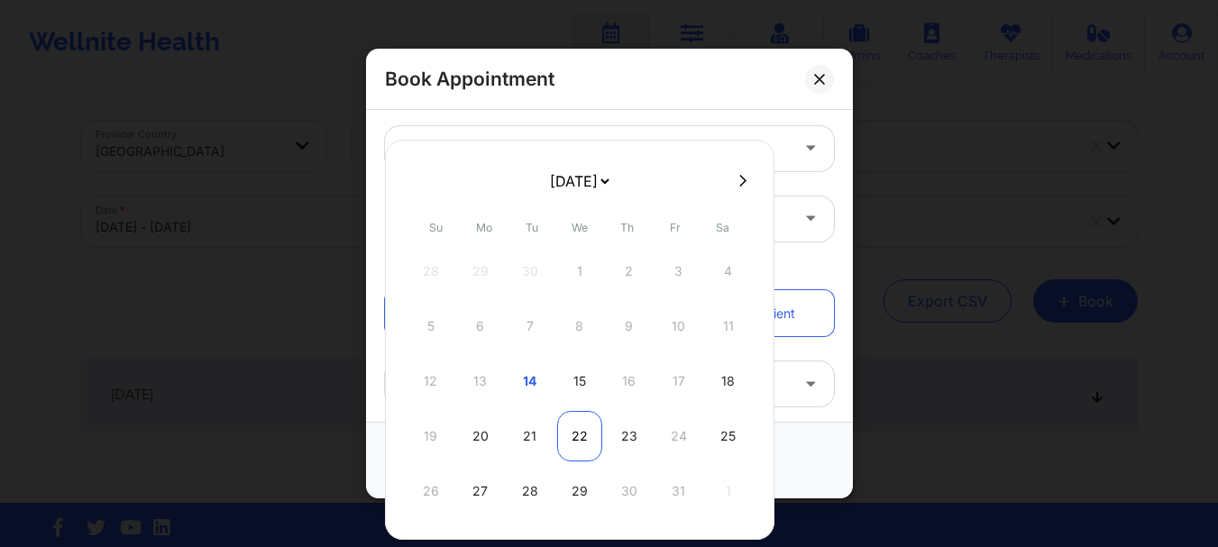
click at [572, 444] on div "22" at bounding box center [579, 436] width 45 height 50
type input "[DATE]"
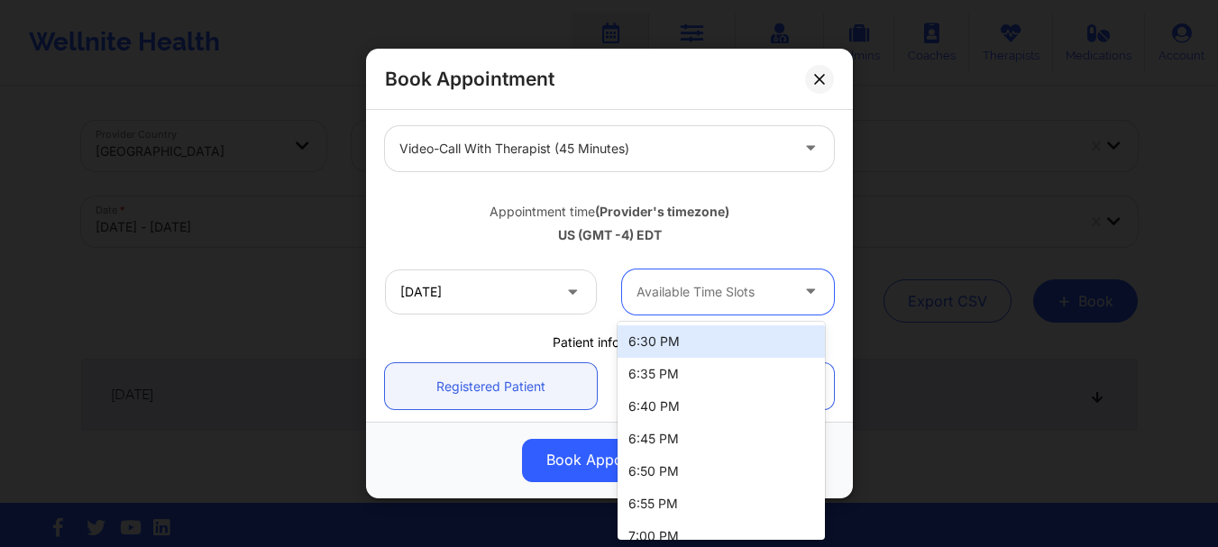
click at [718, 300] on div at bounding box center [712, 292] width 152 height 22
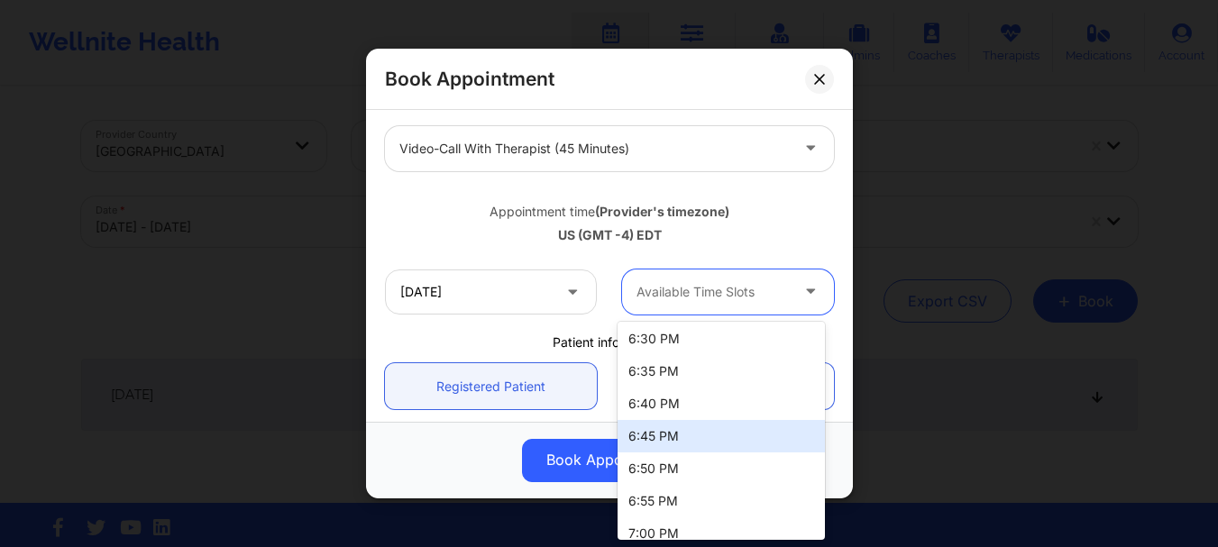
scroll to position [0, 0]
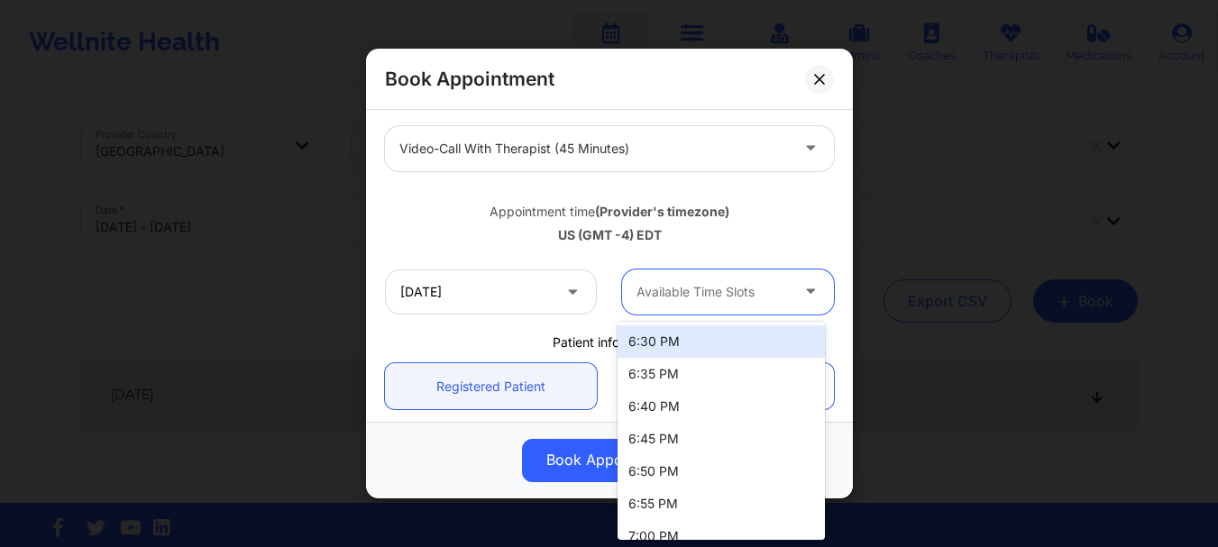
click at [675, 350] on div "6:30 PM" at bounding box center [720, 341] width 207 height 32
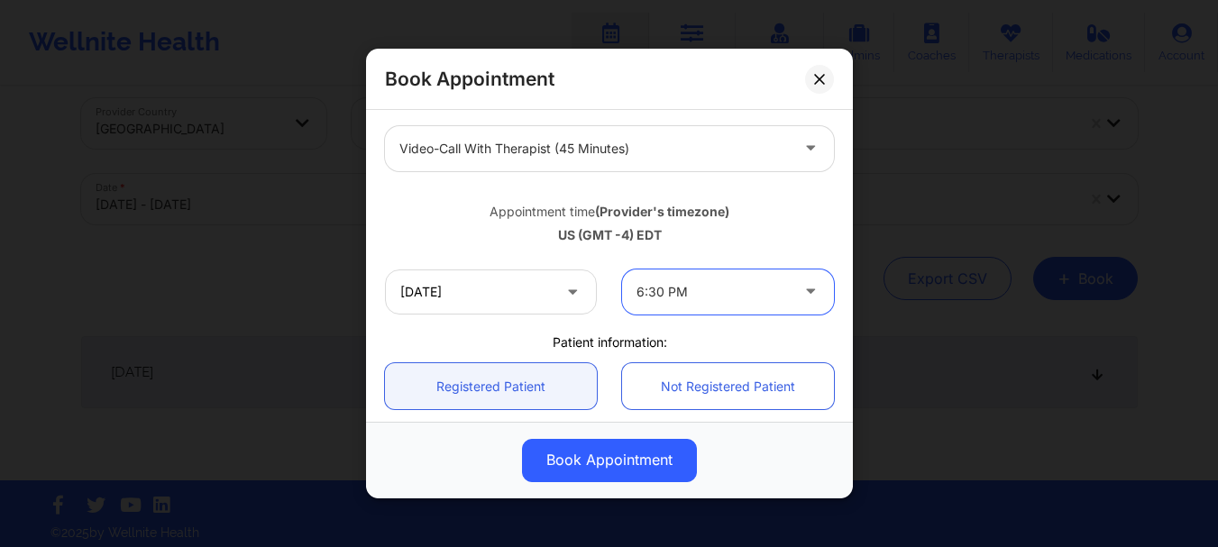
scroll to position [30, 0]
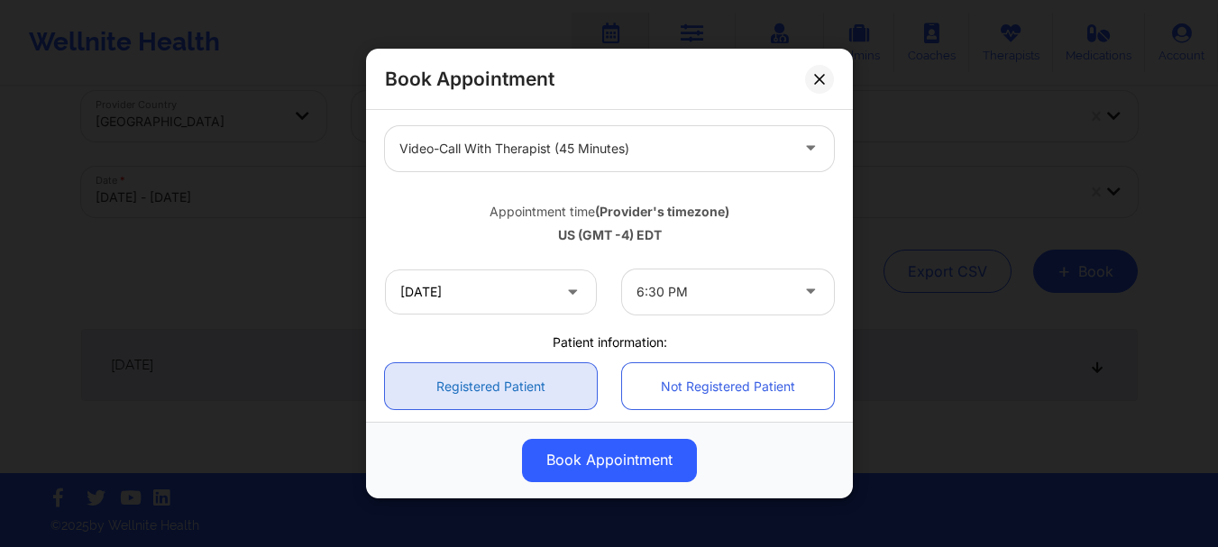
click at [538, 390] on link "Registered Patient" at bounding box center [491, 387] width 212 height 46
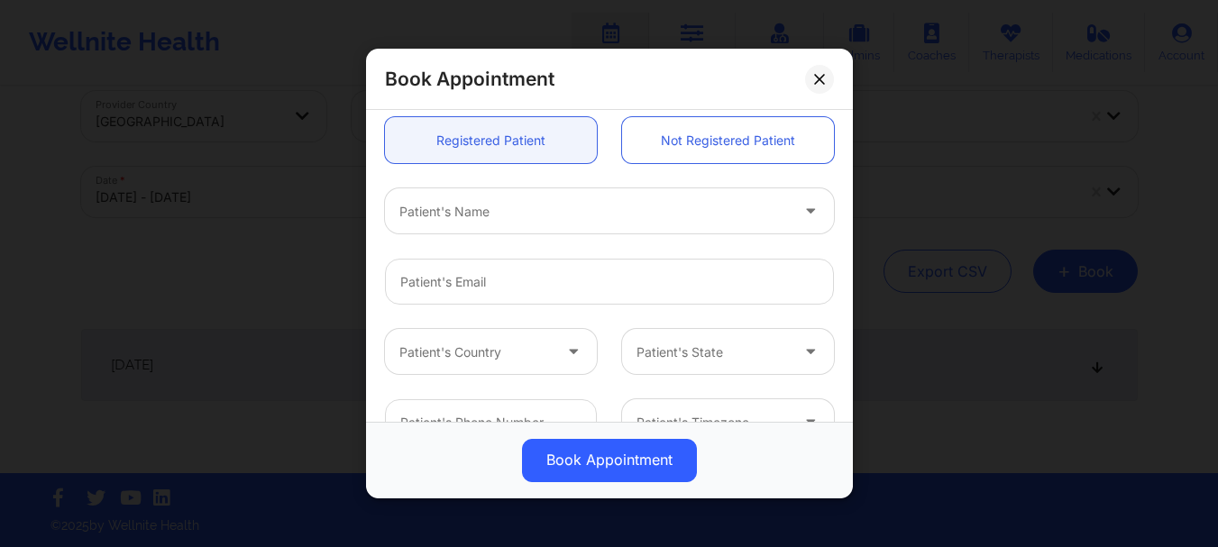
scroll to position [526, 0]
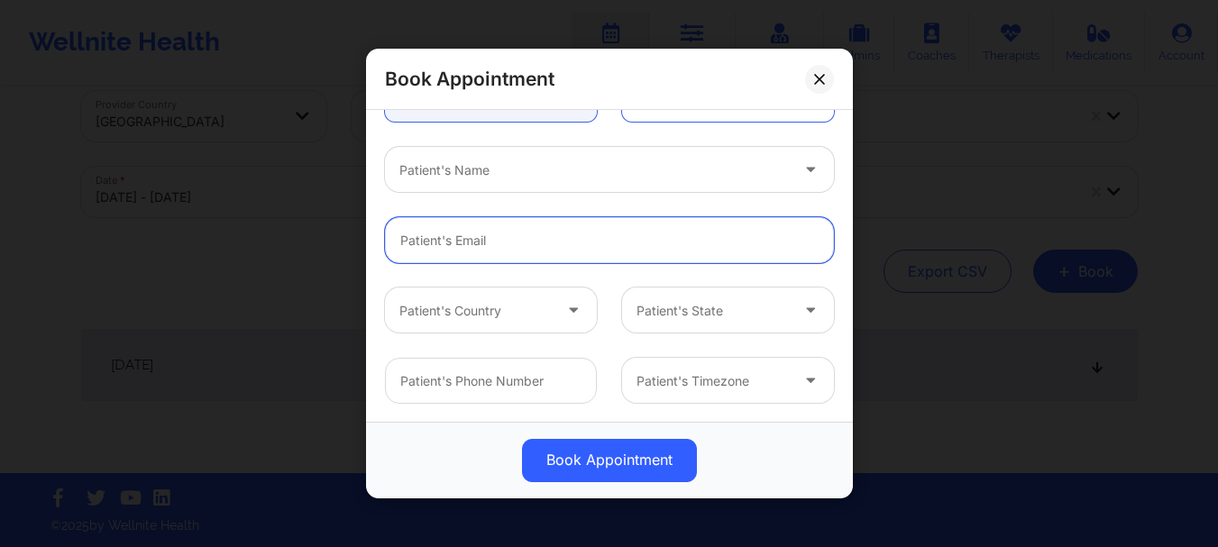
click at [466, 246] on input "Patient Email" at bounding box center [609, 241] width 449 height 46
paste input "[EMAIL_ADDRESS][DOMAIN_NAME]"
type input "[EMAIL_ADDRESS][DOMAIN_NAME]"
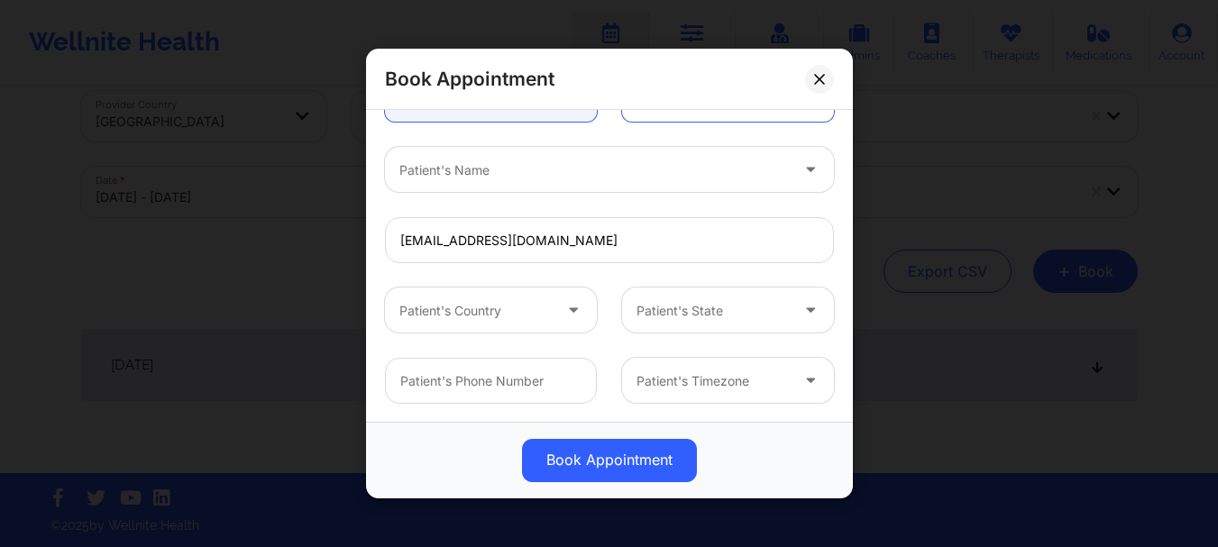
click at [556, 282] on div "Patient's Country Patient's State" at bounding box center [609, 311] width 474 height 70
click at [532, 189] on div "Patient's Name" at bounding box center [588, 170] width 406 height 45
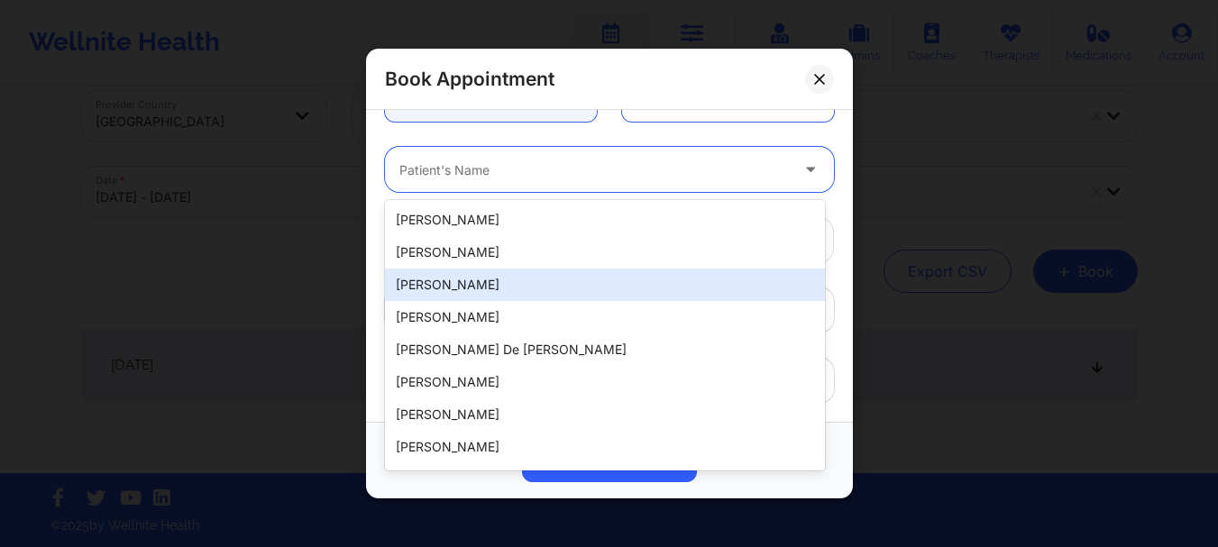
click at [515, 167] on div at bounding box center [593, 171] width 389 height 22
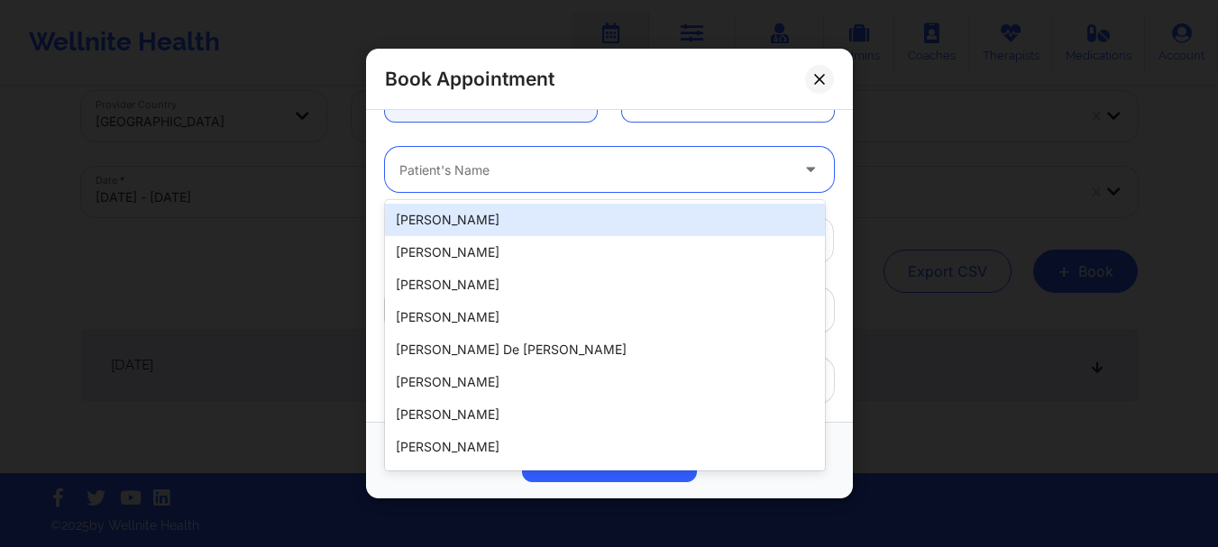
click at [515, 167] on div at bounding box center [593, 171] width 389 height 22
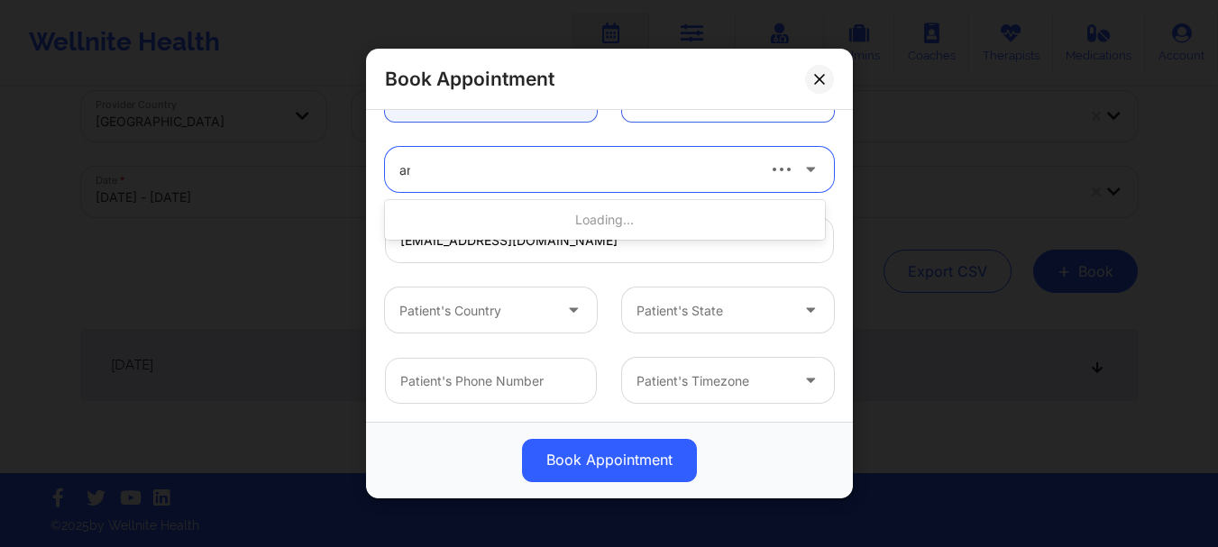
type input "[PERSON_NAME]"
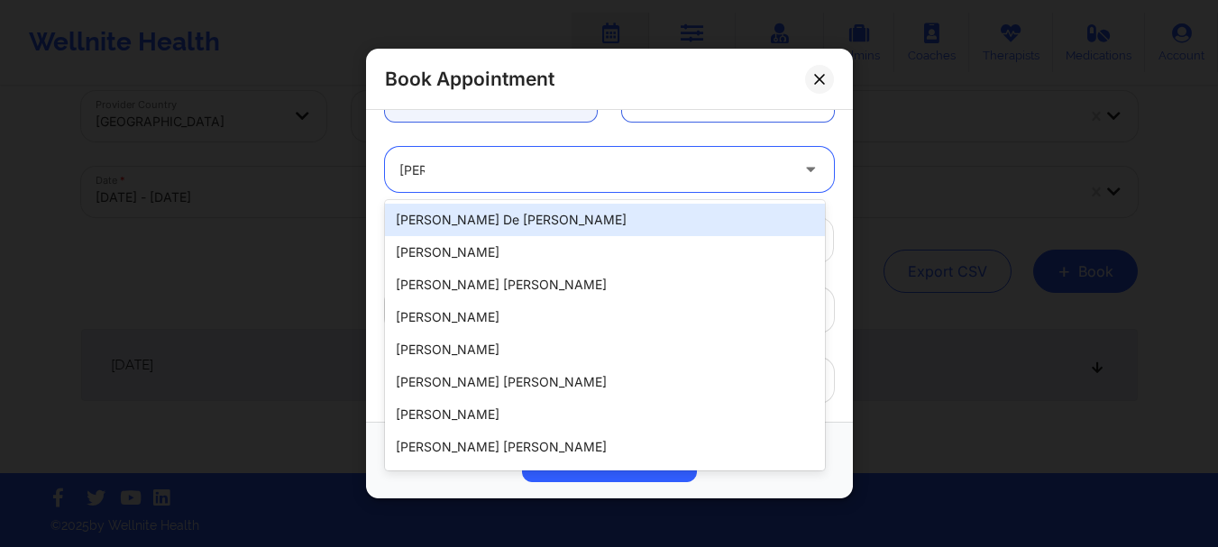
click at [496, 215] on div "[PERSON_NAME] de [PERSON_NAME]" at bounding box center [605, 220] width 440 height 32
type input "[PHONE_NUMBER]"
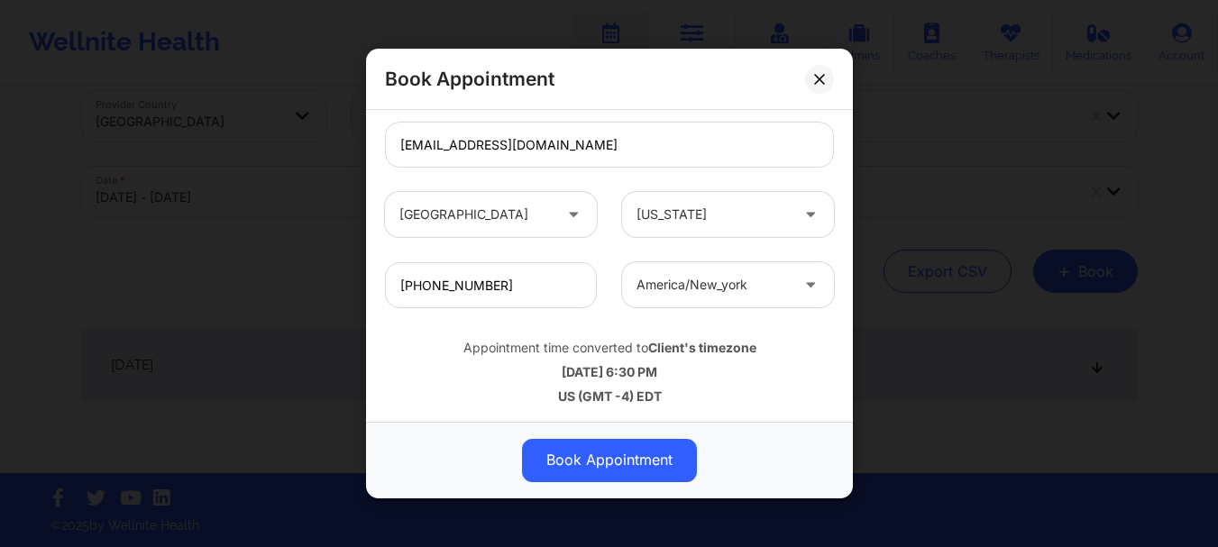
scroll to position [624, 0]
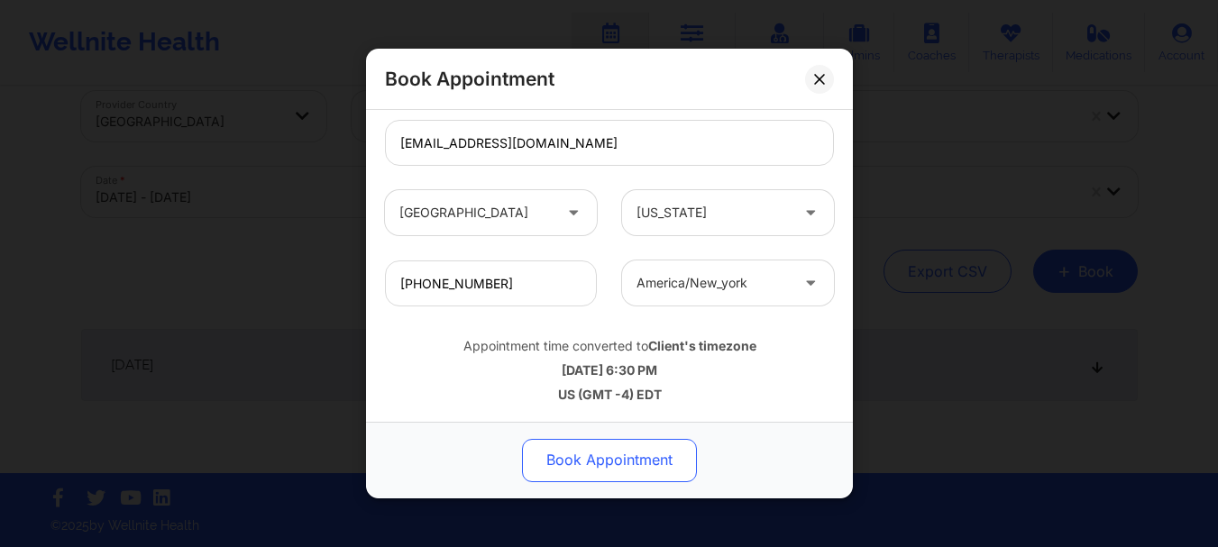
click at [574, 442] on button "Book Appointment" at bounding box center [609, 460] width 175 height 43
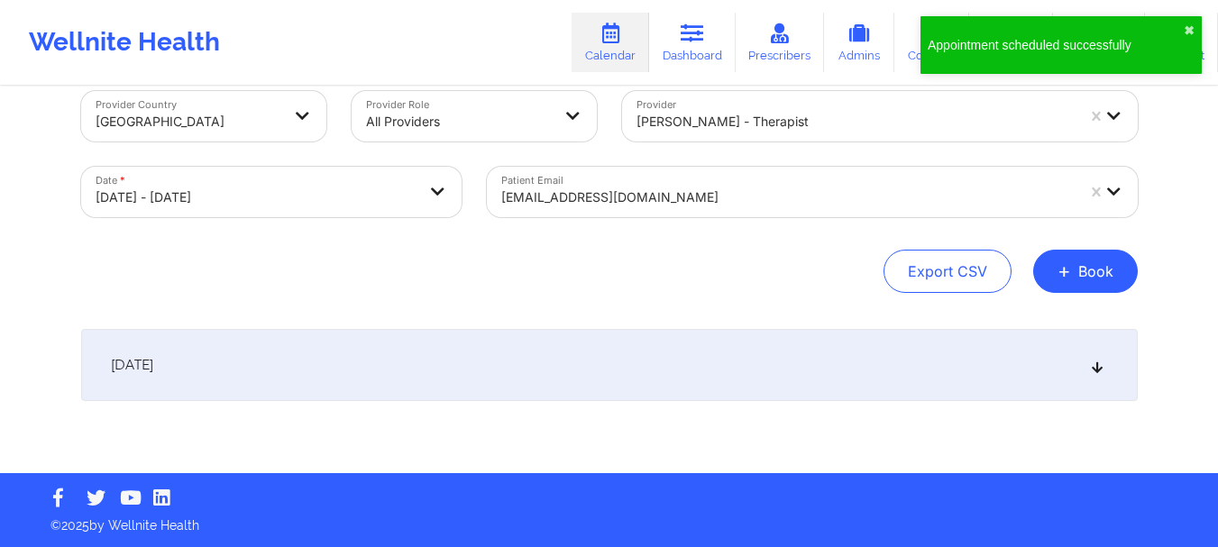
click at [627, 372] on div "[DATE]" at bounding box center [609, 365] width 1056 height 72
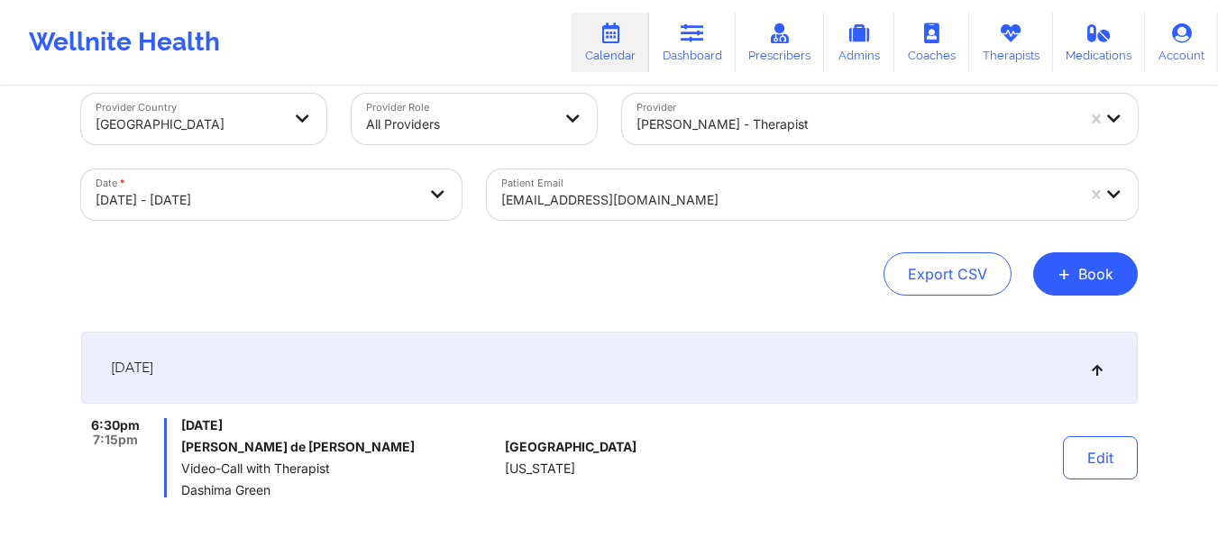
scroll to position [0, 0]
